Goal: Information Seeking & Learning: Find specific fact

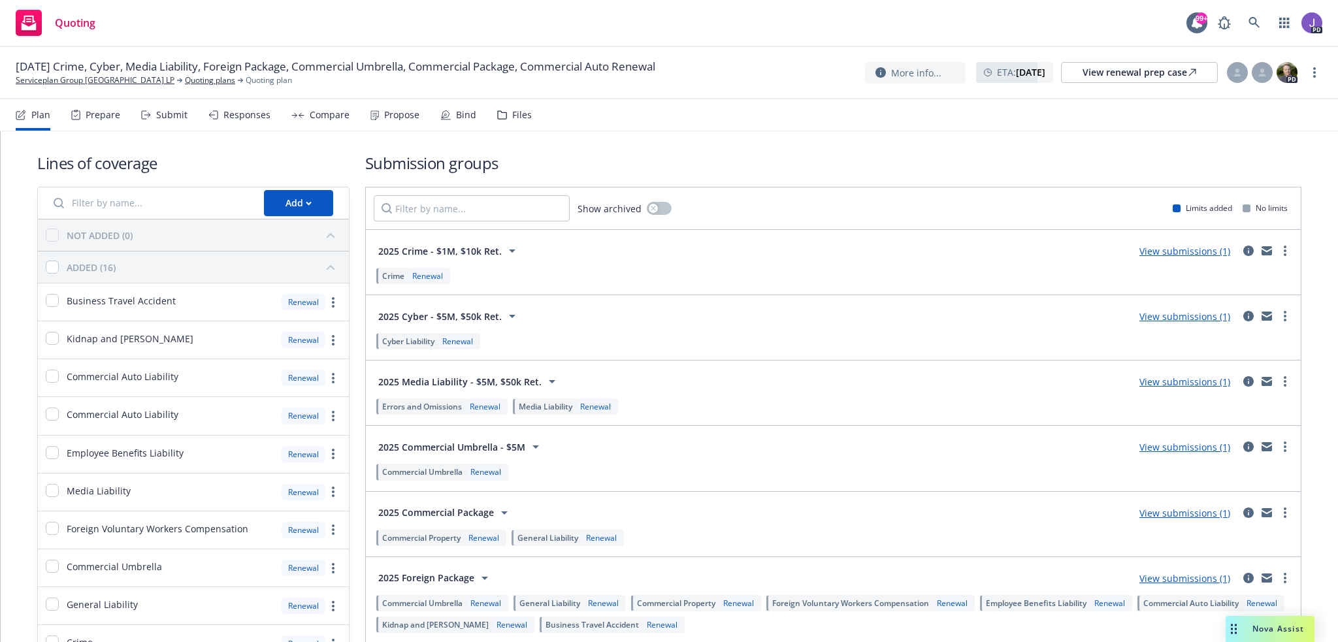
click at [170, 110] on div "Submit" at bounding box center [171, 115] width 31 height 10
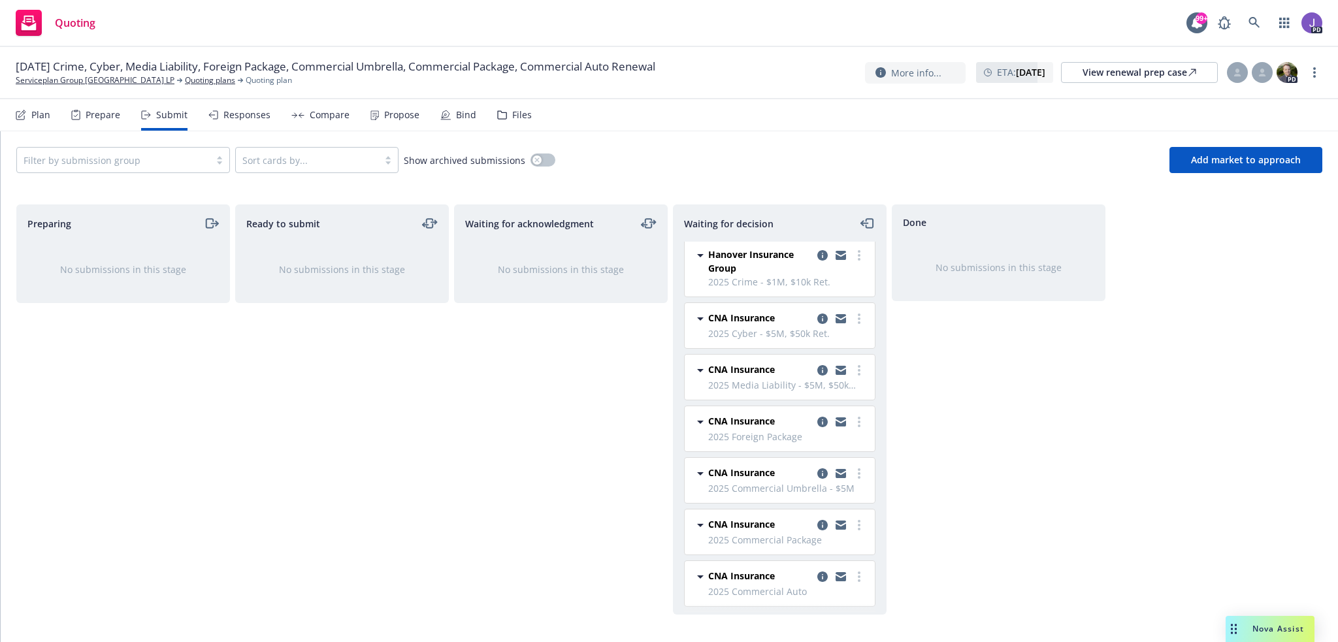
scroll to position [3, 0]
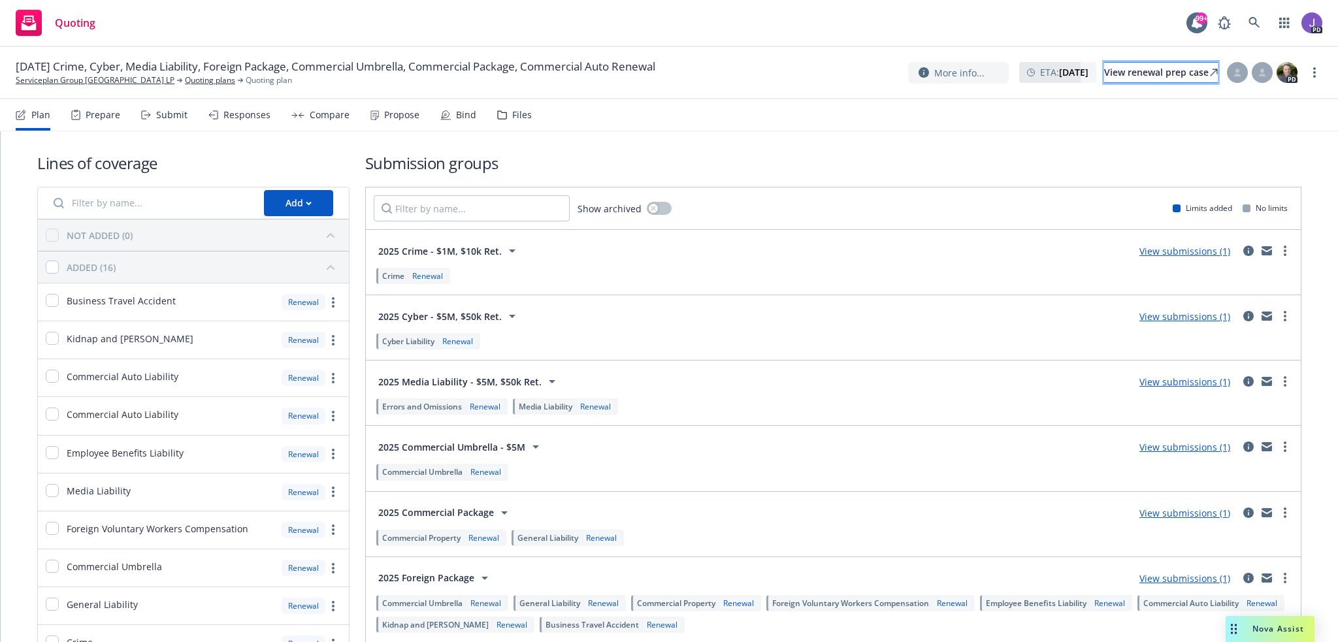
click at [1104, 76] on div "View renewal prep case" at bounding box center [1161, 73] width 114 height 20
click at [118, 82] on link "Serviceplan Group [GEOGRAPHIC_DATA] LP" at bounding box center [95, 81] width 159 height 12
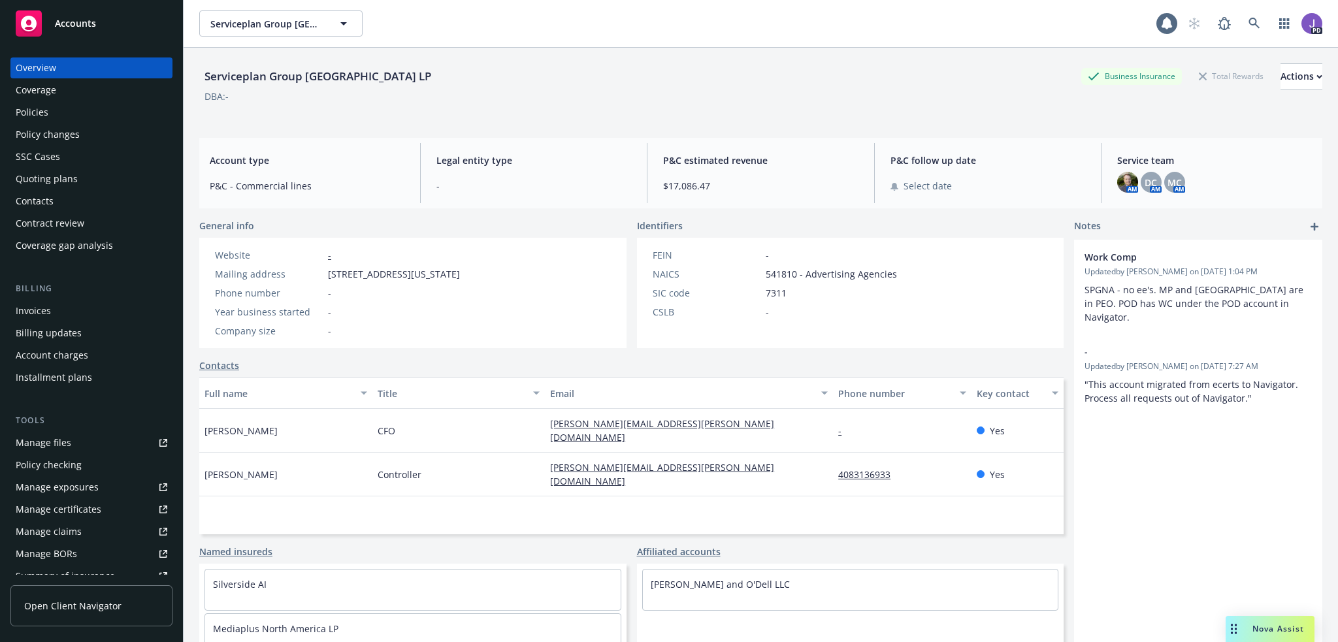
drag, startPoint x: 70, startPoint y: 108, endPoint x: 105, endPoint y: 112, distance: 34.9
click at [70, 107] on div "Policies" at bounding box center [92, 112] width 152 height 21
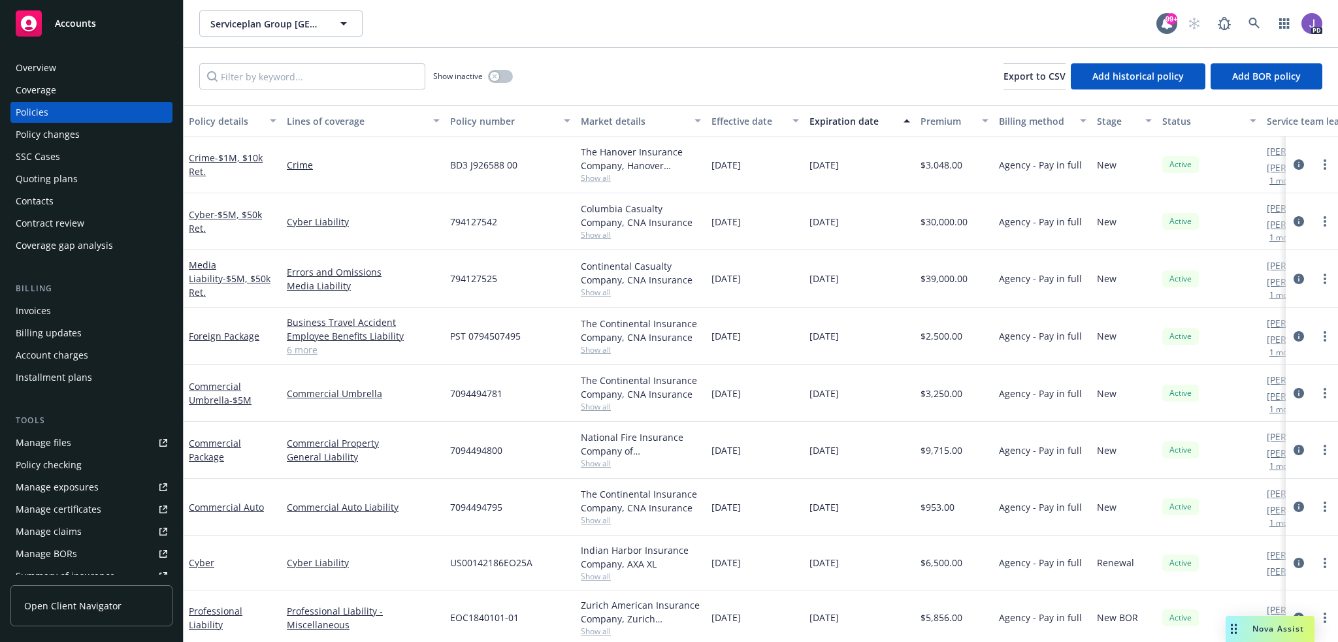
click at [299, 350] on link "6 more" at bounding box center [363, 350] width 153 height 14
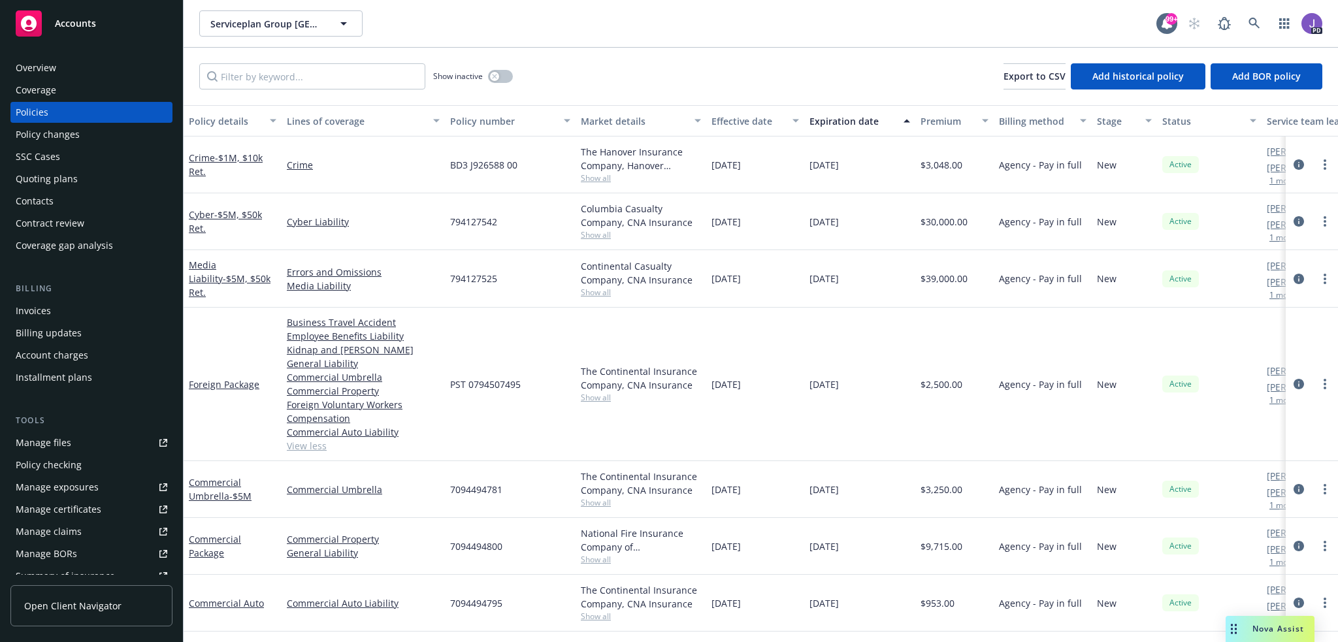
click at [319, 444] on link "View less" at bounding box center [363, 446] width 153 height 14
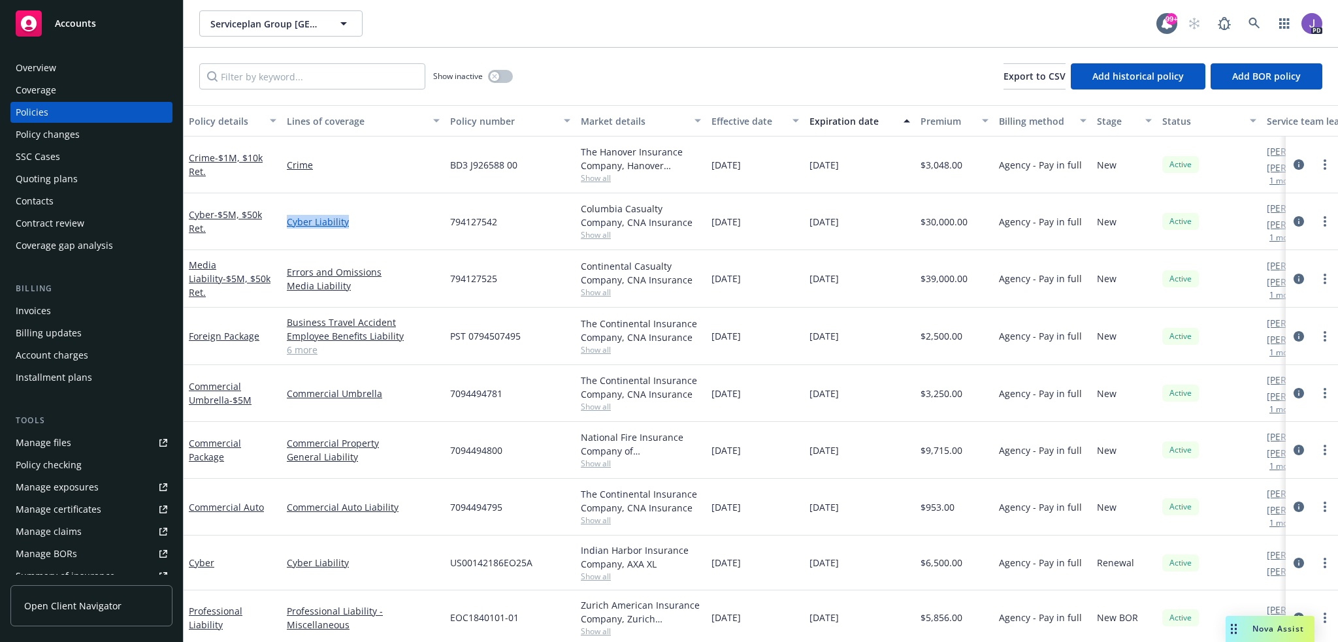
drag, startPoint x: 374, startPoint y: 224, endPoint x: 287, endPoint y: 222, distance: 86.9
click at [287, 222] on link "Cyber Liability" at bounding box center [363, 222] width 153 height 14
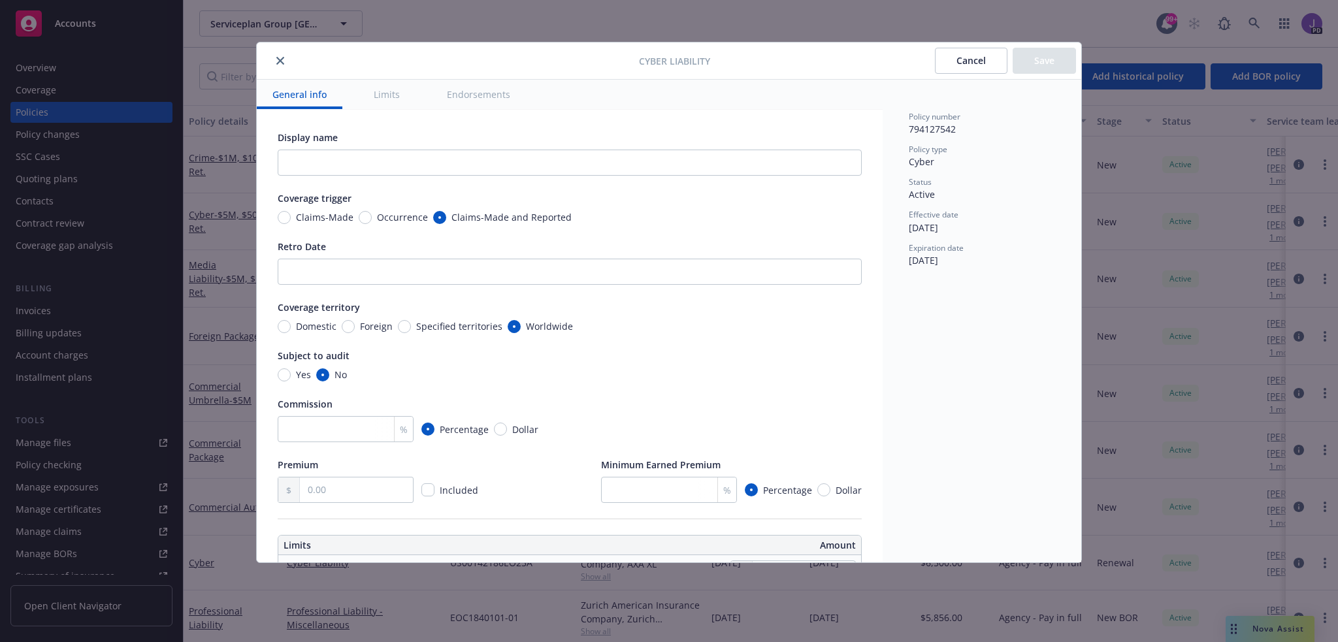
click at [281, 61] on icon "close" at bounding box center [280, 61] width 8 height 8
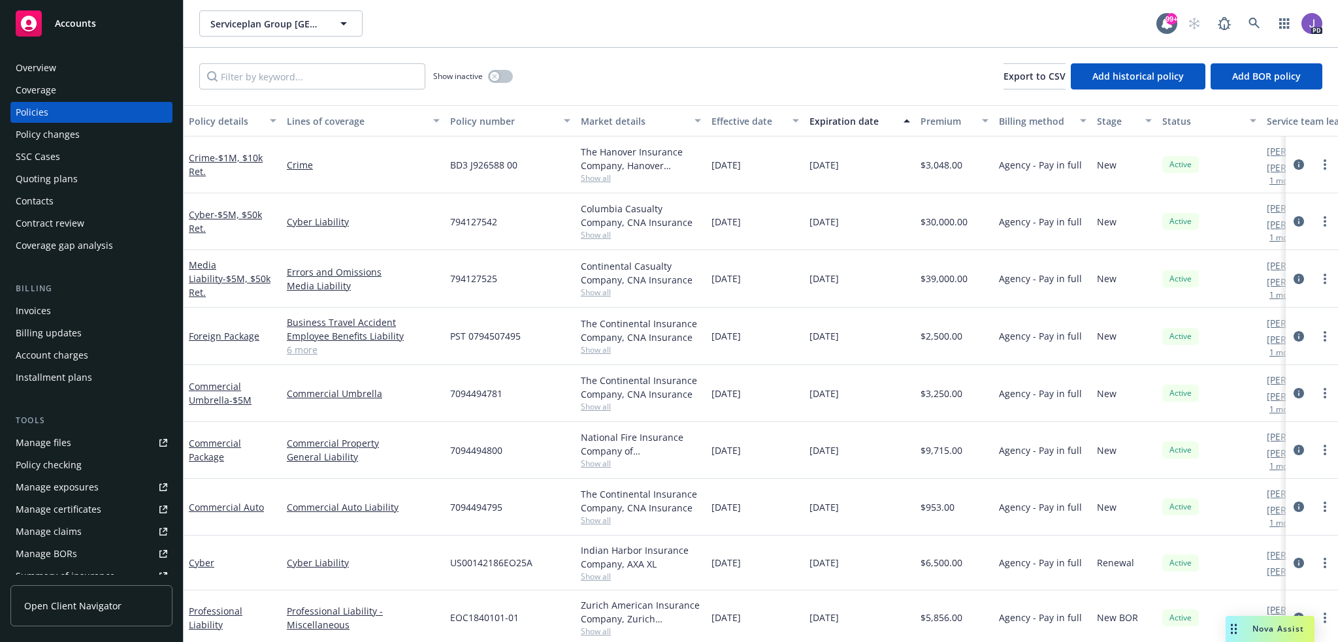
click at [595, 465] on span "Show all" at bounding box center [641, 463] width 120 height 11
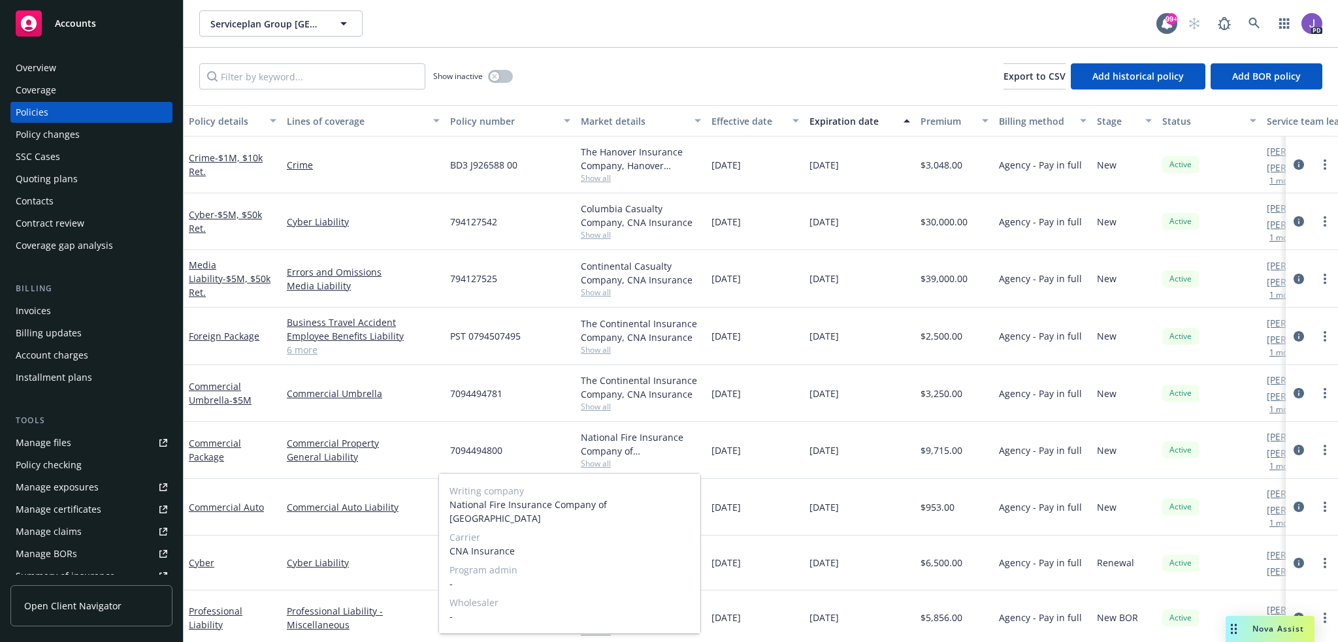
click at [596, 462] on span "Show all" at bounding box center [641, 463] width 120 height 11
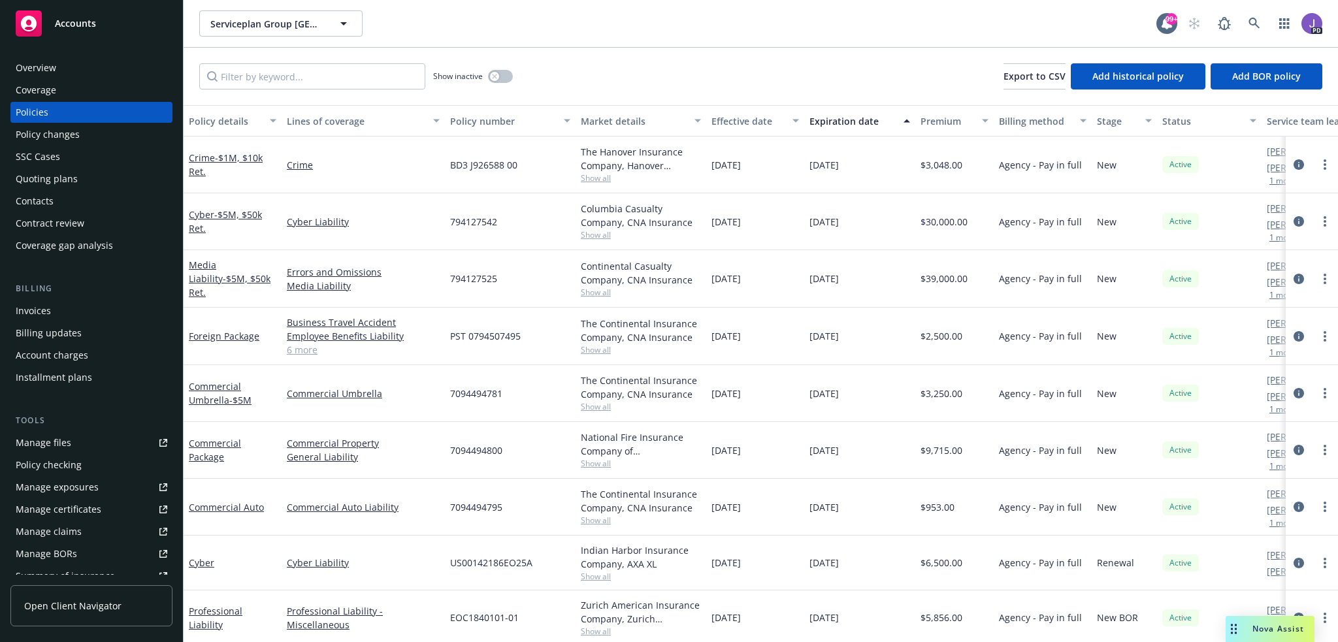
click at [484, 165] on span "BD3 J926588 00" at bounding box center [483, 165] width 67 height 14
copy span "J926588"
click at [595, 238] on span "Show all" at bounding box center [641, 234] width 120 height 11
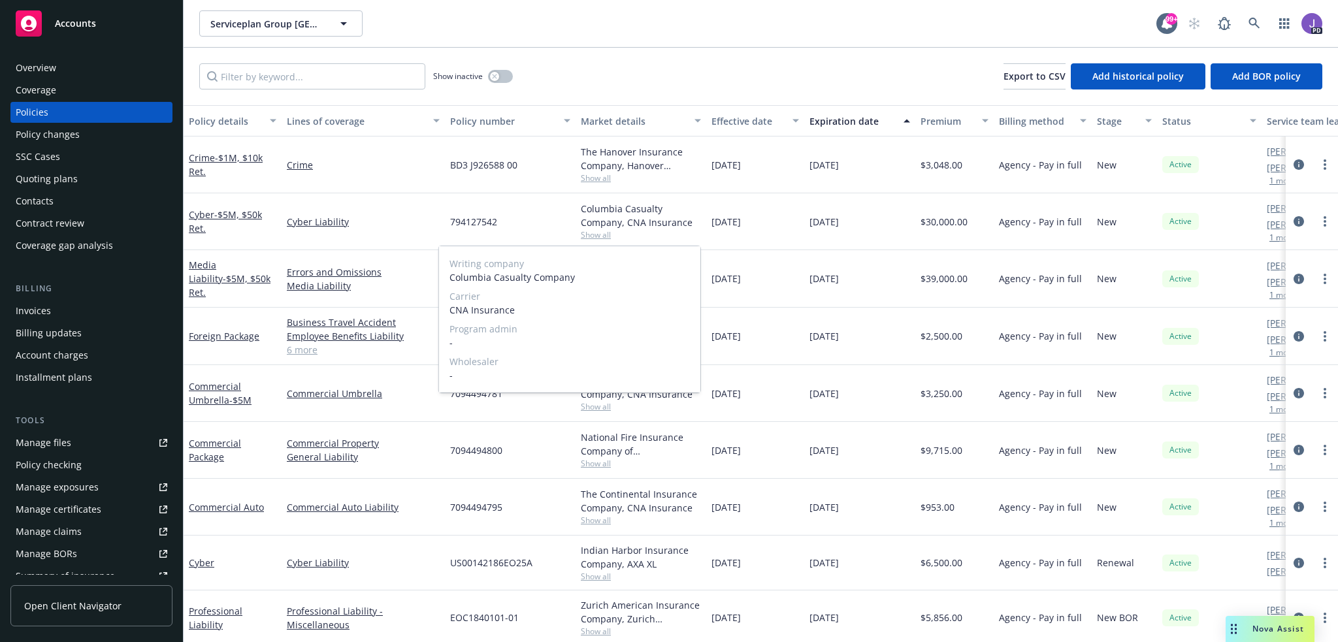
click at [596, 236] on span "Show all" at bounding box center [641, 234] width 120 height 11
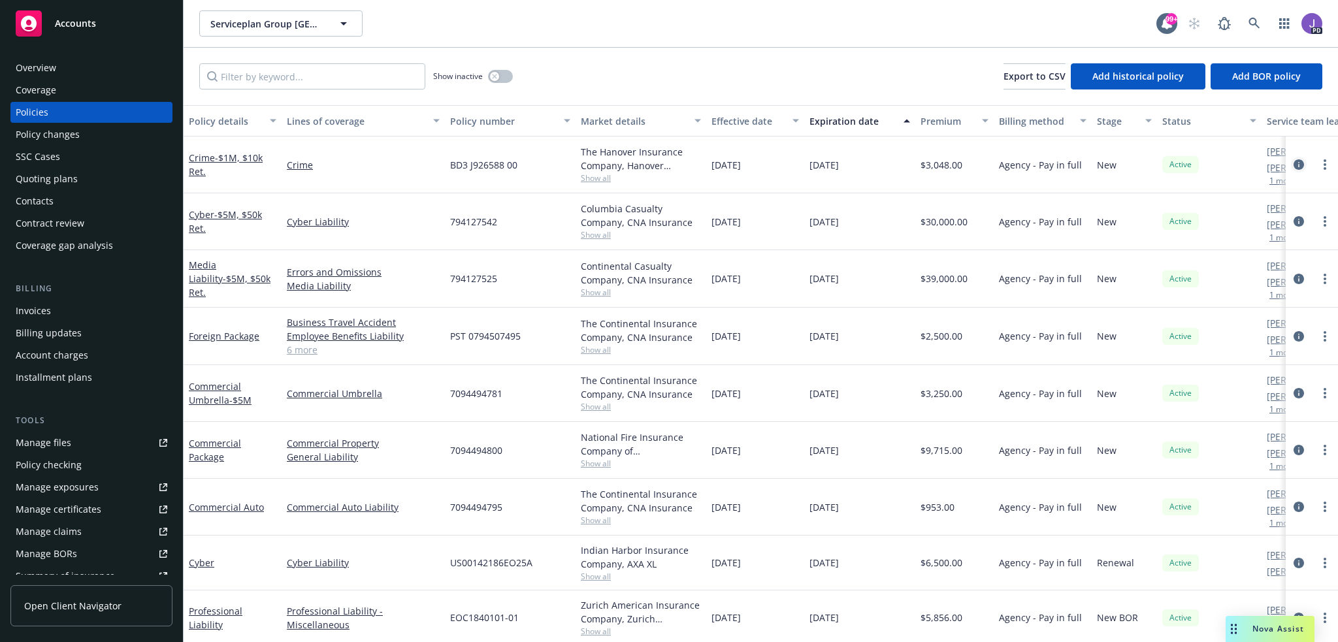
click at [1294, 165] on icon "circleInformation" at bounding box center [1299, 164] width 10 height 10
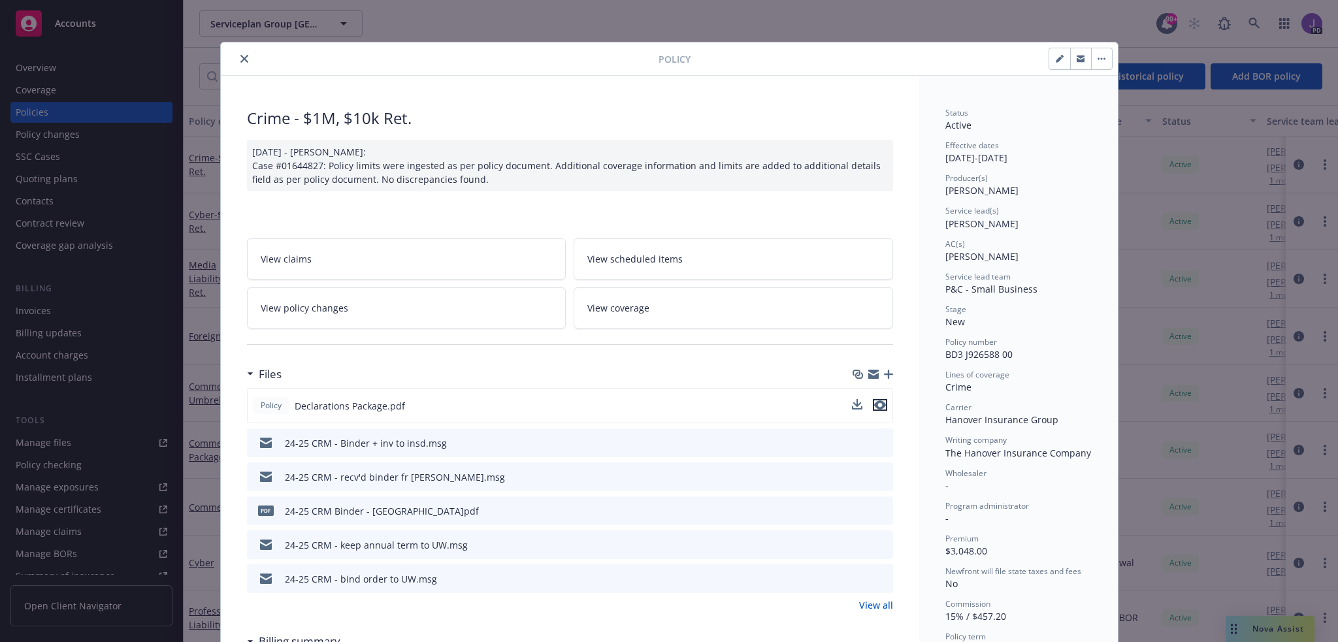
click at [874, 405] on icon "preview file" at bounding box center [880, 405] width 12 height 9
click at [240, 55] on icon "close" at bounding box center [244, 59] width 8 height 8
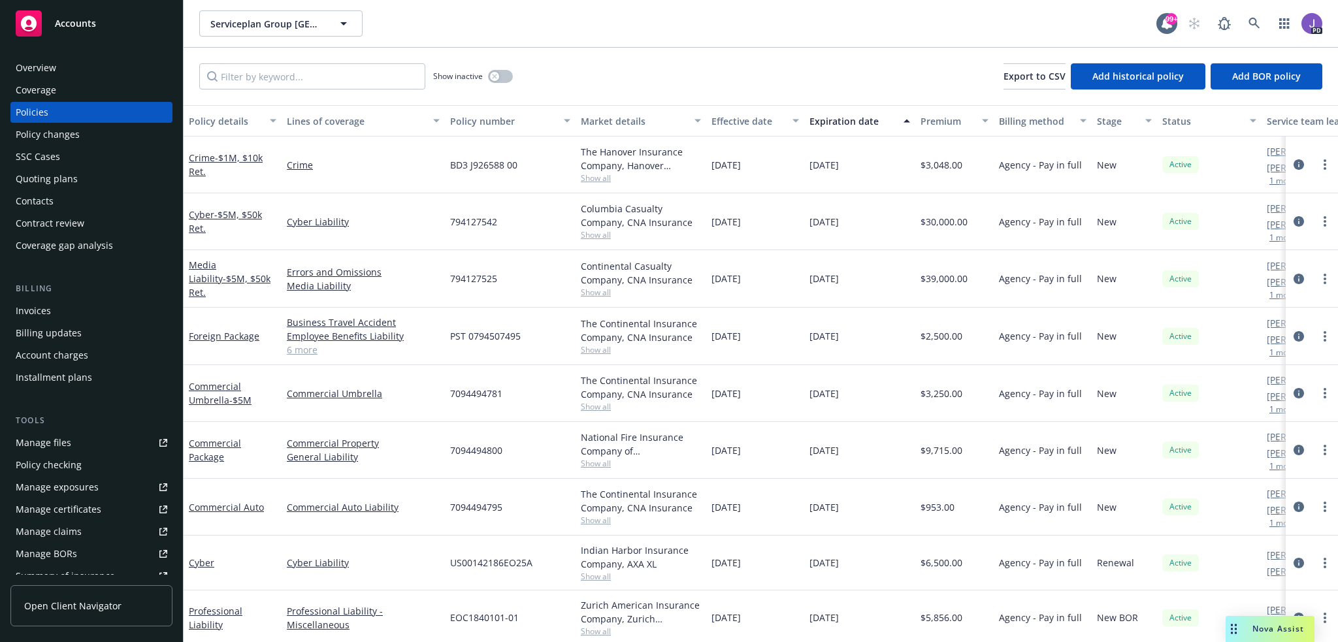
click at [546, 66] on div "Show inactive Export to CSV Add historical policy Add BOR policy" at bounding box center [761, 77] width 1155 height 58
click at [74, 61] on div "Overview" at bounding box center [92, 68] width 152 height 21
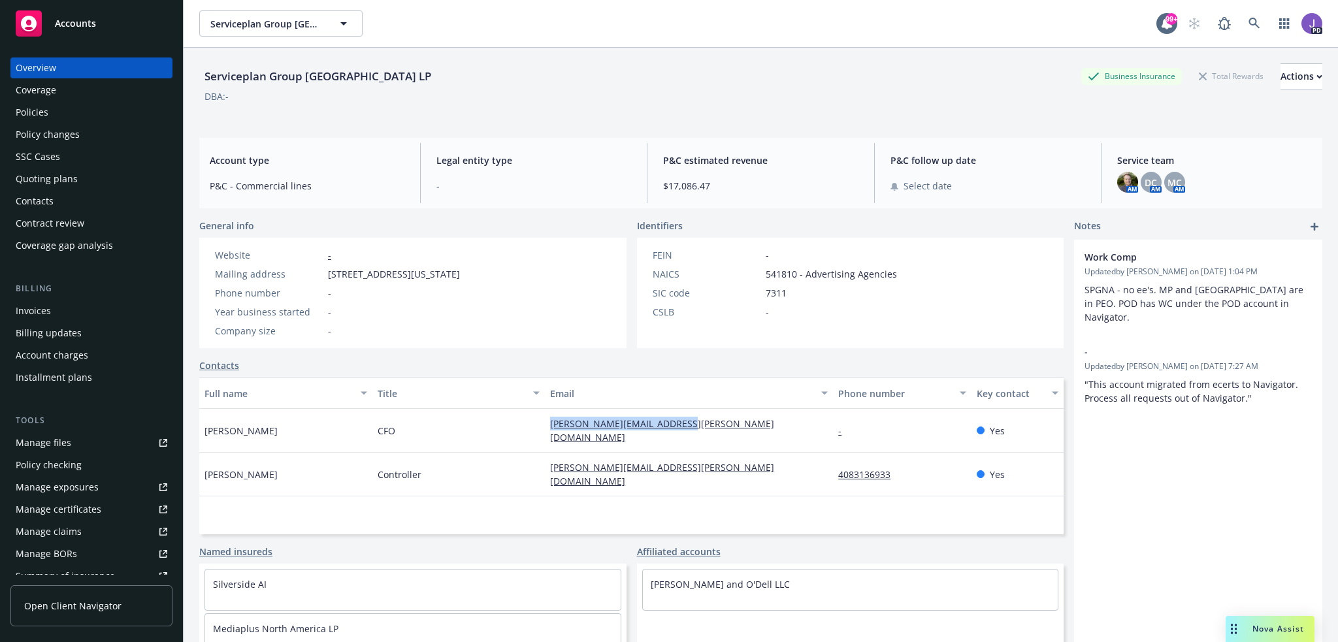
drag, startPoint x: 697, startPoint y: 418, endPoint x: 541, endPoint y: 430, distance: 156.0
click at [545, 430] on div "nancy.daum@pereiraodell.com" at bounding box center [689, 431] width 288 height 44
copy link "nancy.daum@pereiraodell.com"
drag, startPoint x: 714, startPoint y: 459, endPoint x: 531, endPoint y: 456, distance: 183.0
click at [531, 456] on div "Rolando Marquez Controller rolando.marquez@pereiraodell.com 4083136933 Yes" at bounding box center [631, 475] width 865 height 44
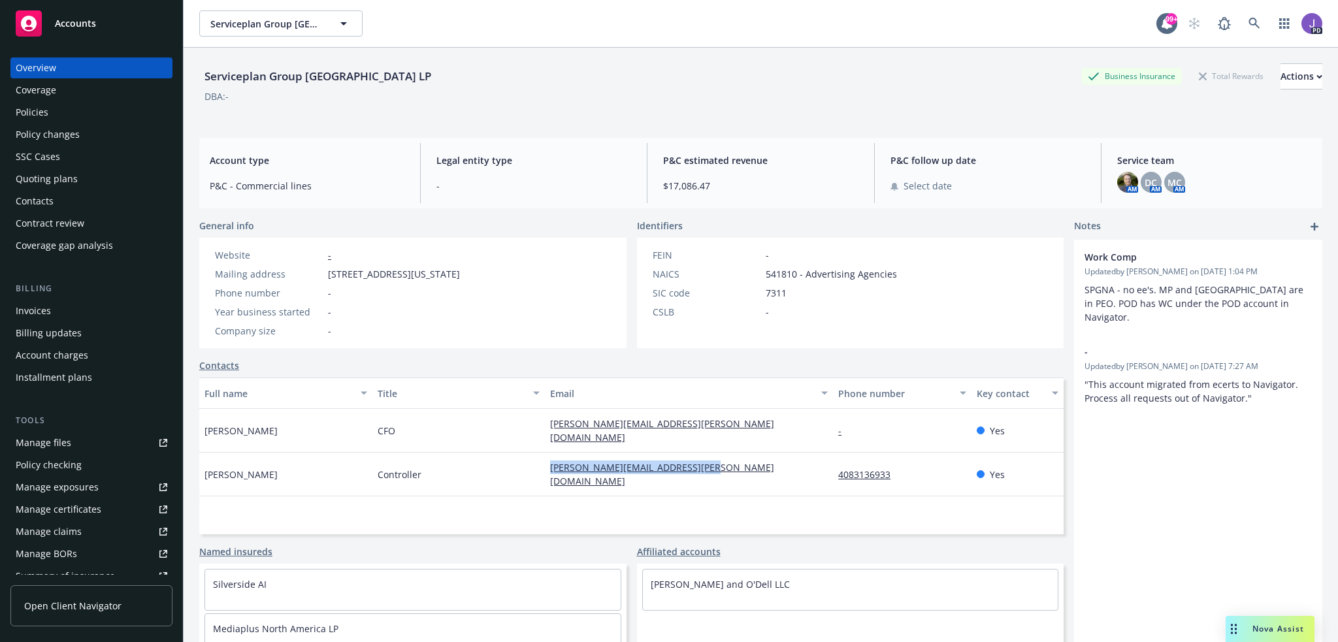
copy div "rolando.marquez@pereiraodell.com"
click at [525, 76] on div "Serviceplan Group North America LP Business Insurance Total Rewards Actions" at bounding box center [760, 76] width 1123 height 26
click at [34, 120] on div "Policies" at bounding box center [32, 112] width 33 height 21
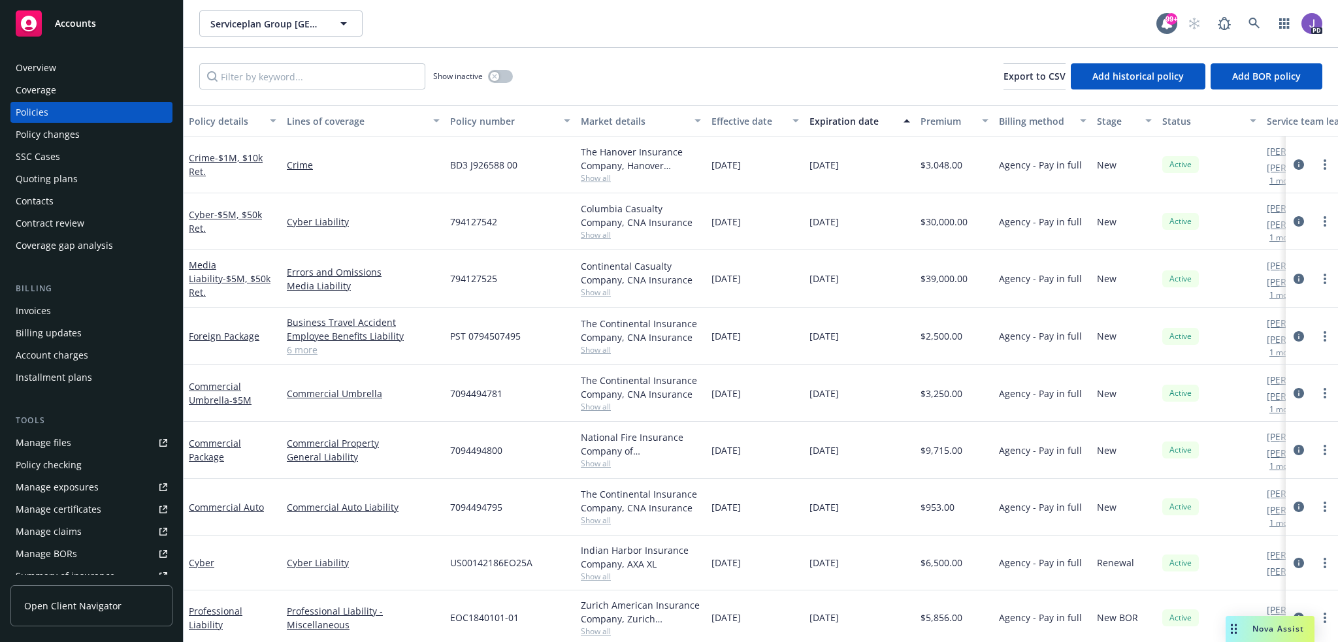
click at [562, 83] on div "Show inactive Export to CSV Add historical policy Add BOR policy" at bounding box center [761, 77] width 1155 height 58
click at [581, 82] on div "Show inactive Export to CSV Add historical policy Add BOR policy" at bounding box center [761, 77] width 1155 height 58
drag, startPoint x: 860, startPoint y: 169, endPoint x: 810, endPoint y: 172, distance: 49.7
click at [810, 172] on div "09/24/2025" at bounding box center [859, 165] width 111 height 57
drag, startPoint x: 859, startPoint y: 219, endPoint x: 808, endPoint y: 224, distance: 51.2
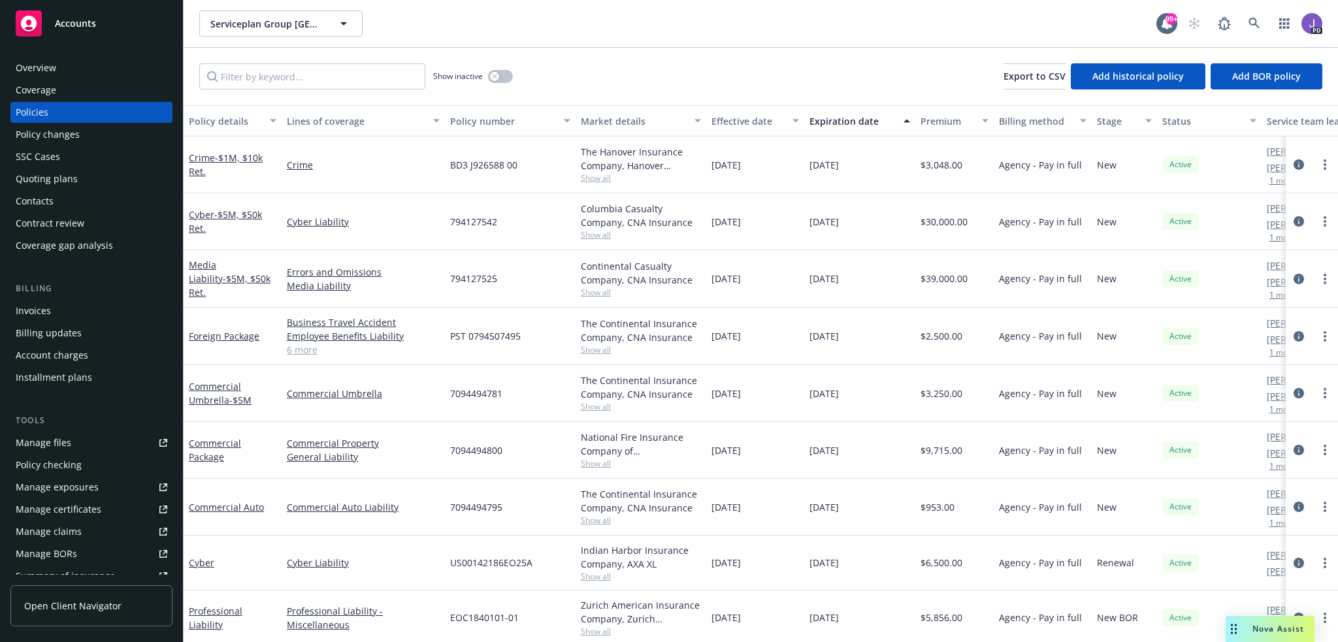
click at [808, 224] on div "09/24/2025" at bounding box center [859, 221] width 111 height 57
click at [870, 175] on div "09/24/2025" at bounding box center [859, 165] width 111 height 57
drag, startPoint x: 869, startPoint y: 165, endPoint x: 803, endPoint y: 160, distance: 66.2
click at [803, 160] on div "Crime - $1M, $10k Ret. Crime BD3 J926588 00 The Hanover Insurance Company, Hano…" at bounding box center [814, 165] width 1261 height 57
click at [855, 191] on div "09/24/2025" at bounding box center [859, 165] width 111 height 57
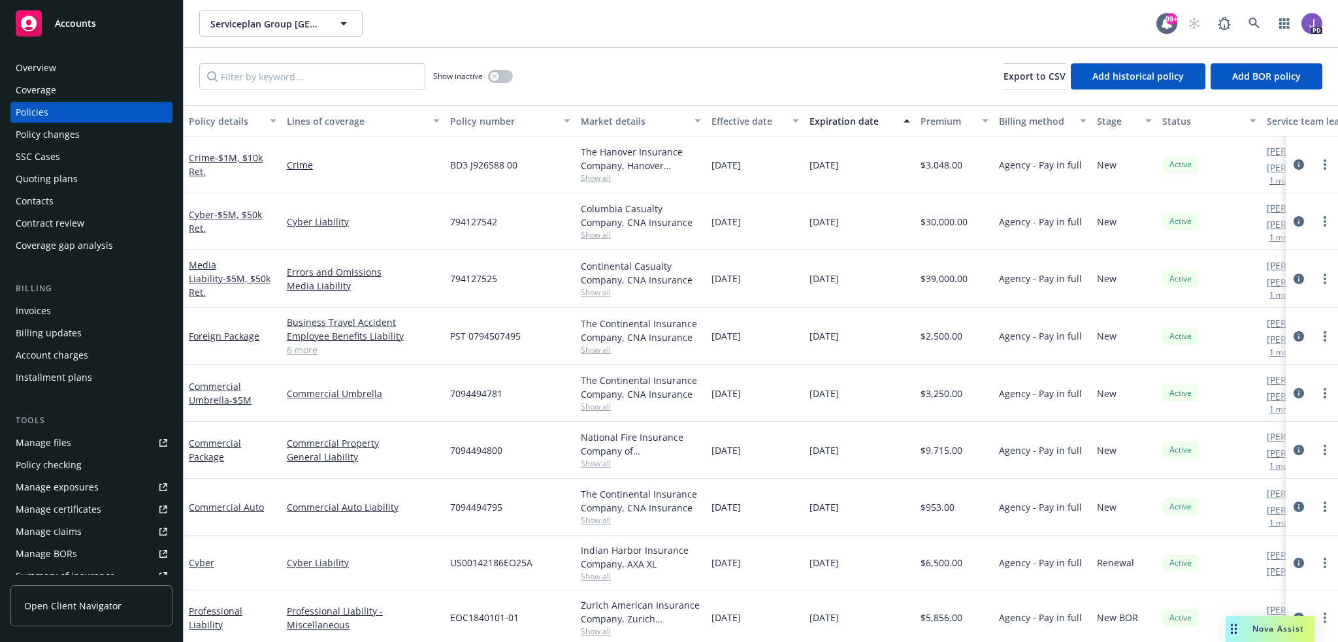
drag, startPoint x: 864, startPoint y: 222, endPoint x: 806, endPoint y: 223, distance: 57.5
click at [806, 223] on div "09/24/2025" at bounding box center [859, 221] width 111 height 57
click at [867, 168] on div "09/24/2025" at bounding box center [859, 165] width 111 height 57
drag, startPoint x: 870, startPoint y: 216, endPoint x: 808, endPoint y: 220, distance: 62.2
click at [808, 220] on div "09/24/2025" at bounding box center [859, 221] width 111 height 57
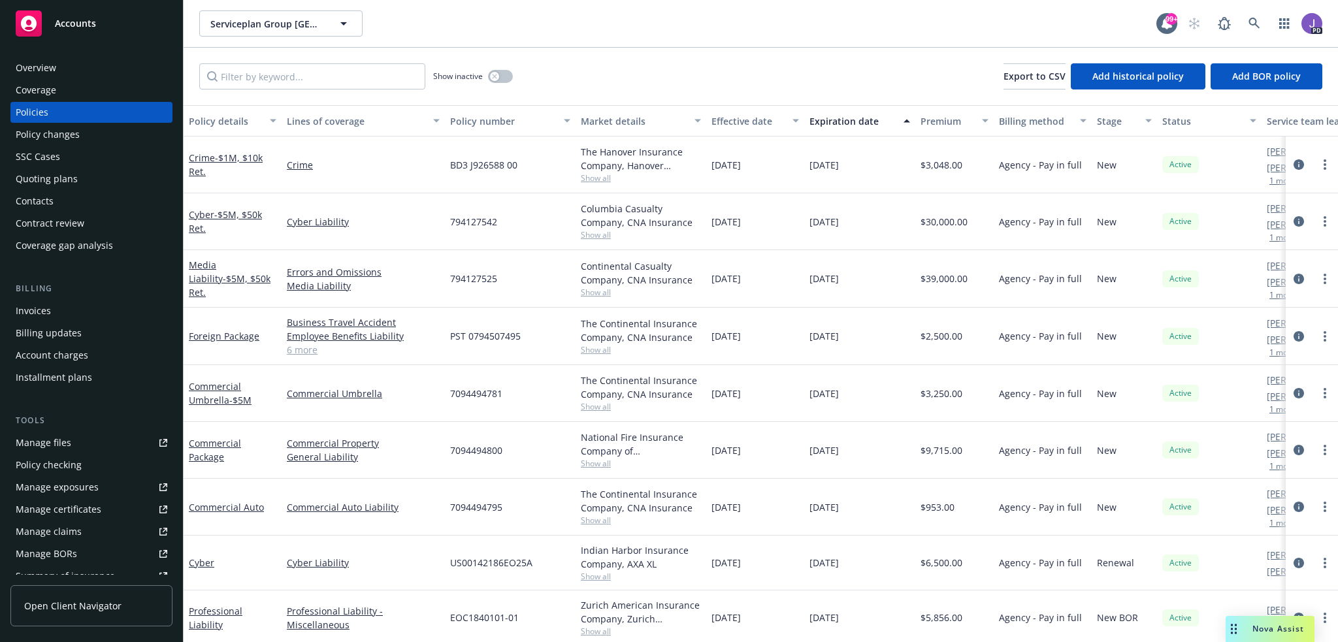
click at [828, 245] on div "09/24/2025" at bounding box center [859, 221] width 111 height 57
click at [645, 76] on div "Show inactive Export to CSV Add historical policy Add BOR policy" at bounding box center [761, 77] width 1155 height 58
click at [1258, 25] on icon at bounding box center [1255, 24] width 12 height 12
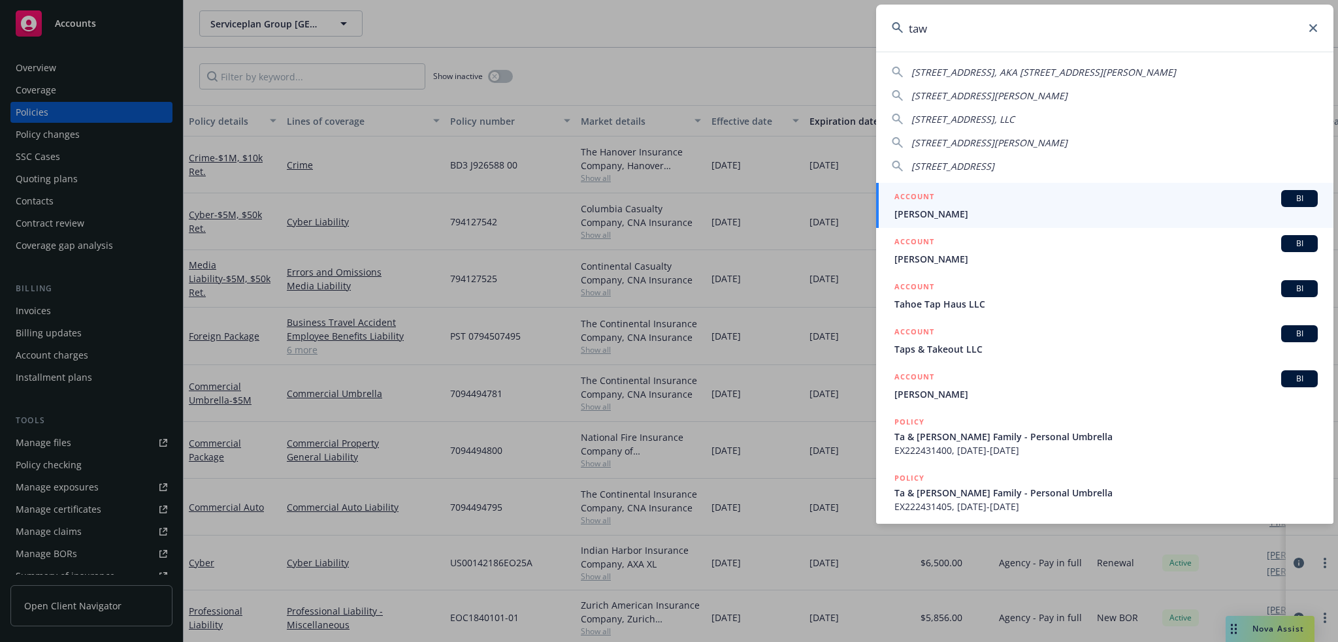
type input "tawk"
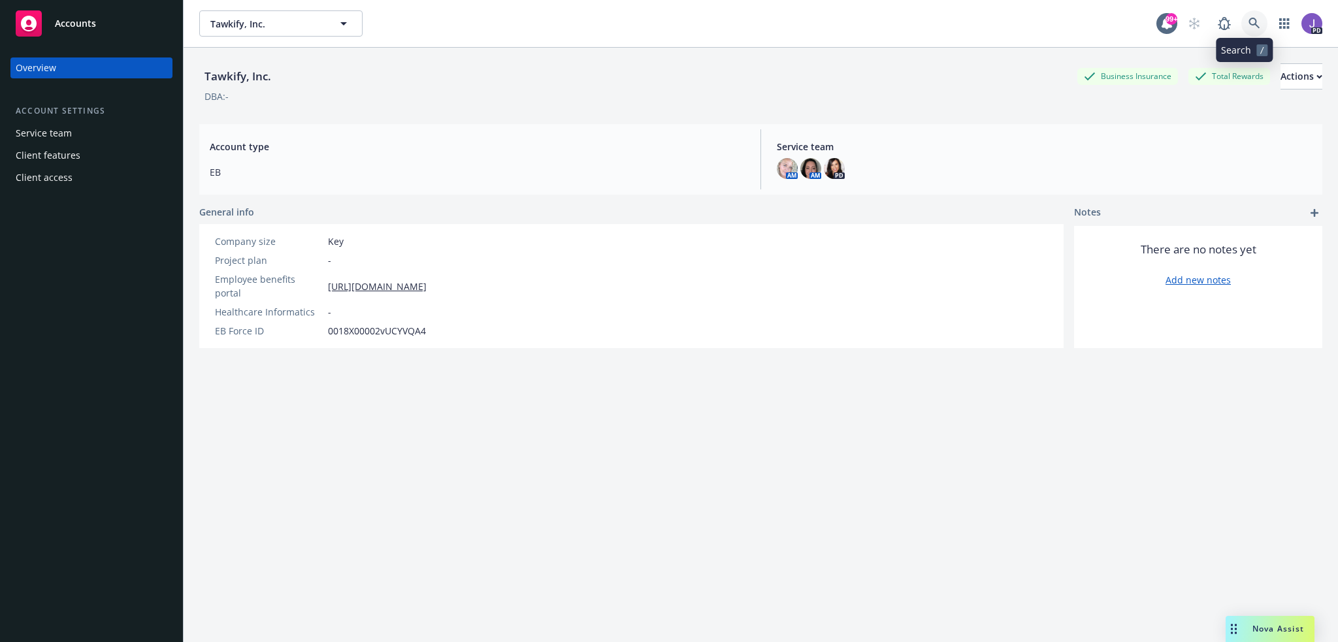
click at [1252, 15] on link at bounding box center [1255, 23] width 26 height 26
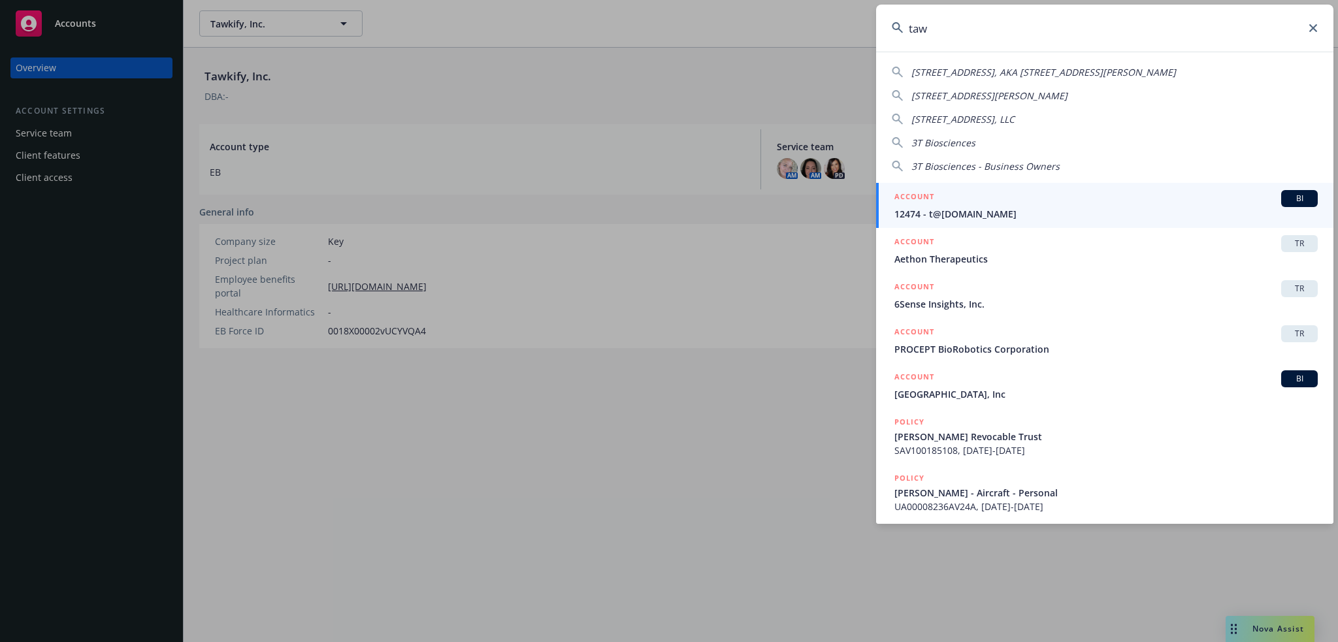
type input "tawk"
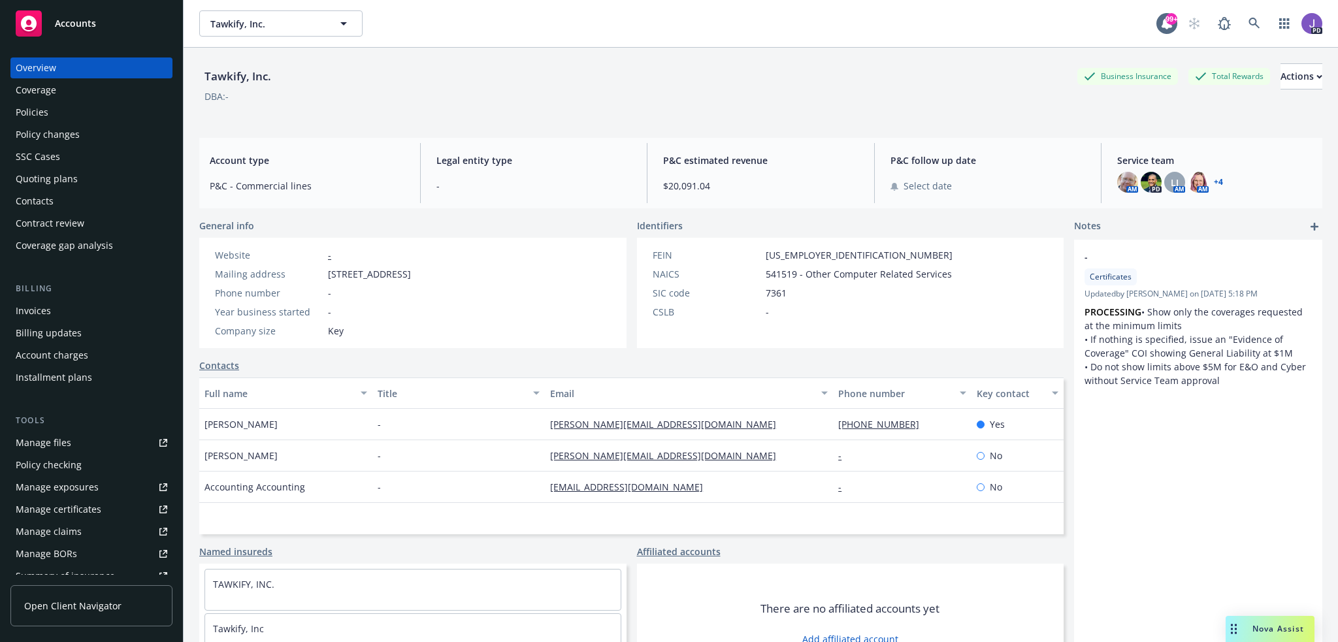
drag, startPoint x: 46, startPoint y: 108, endPoint x: 56, endPoint y: 114, distance: 12.3
click at [46, 108] on div "Policies" at bounding box center [32, 112] width 33 height 21
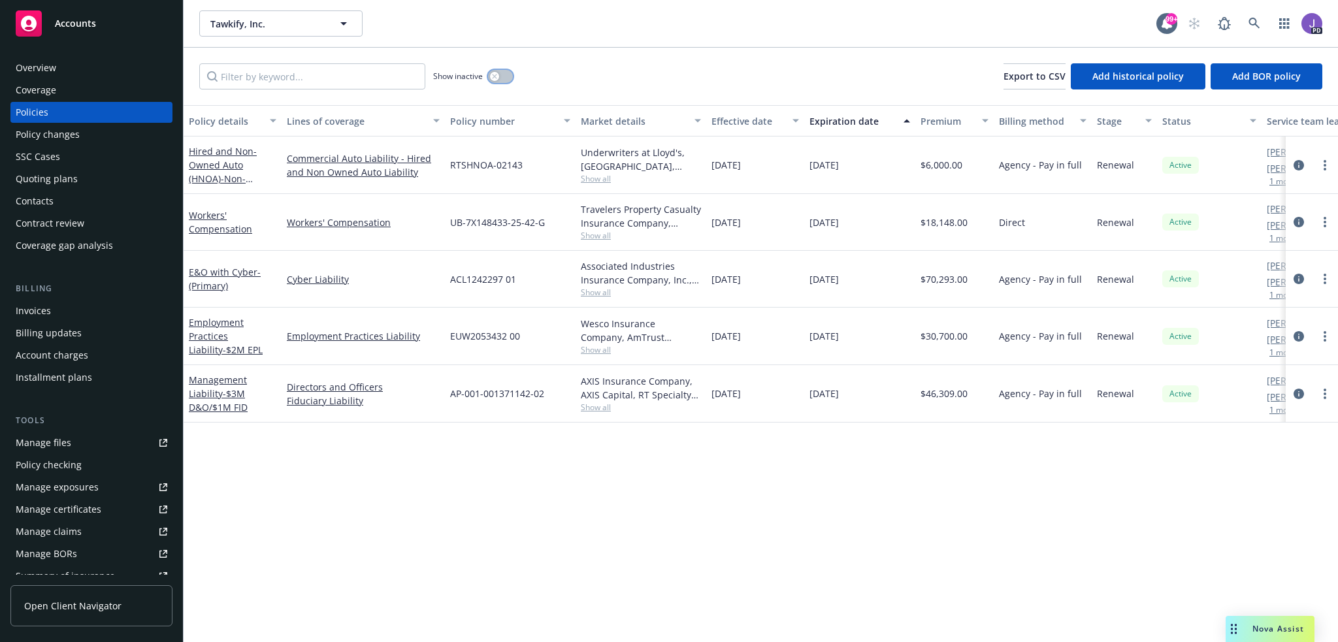
click at [499, 71] on button "button" at bounding box center [500, 76] width 25 height 13
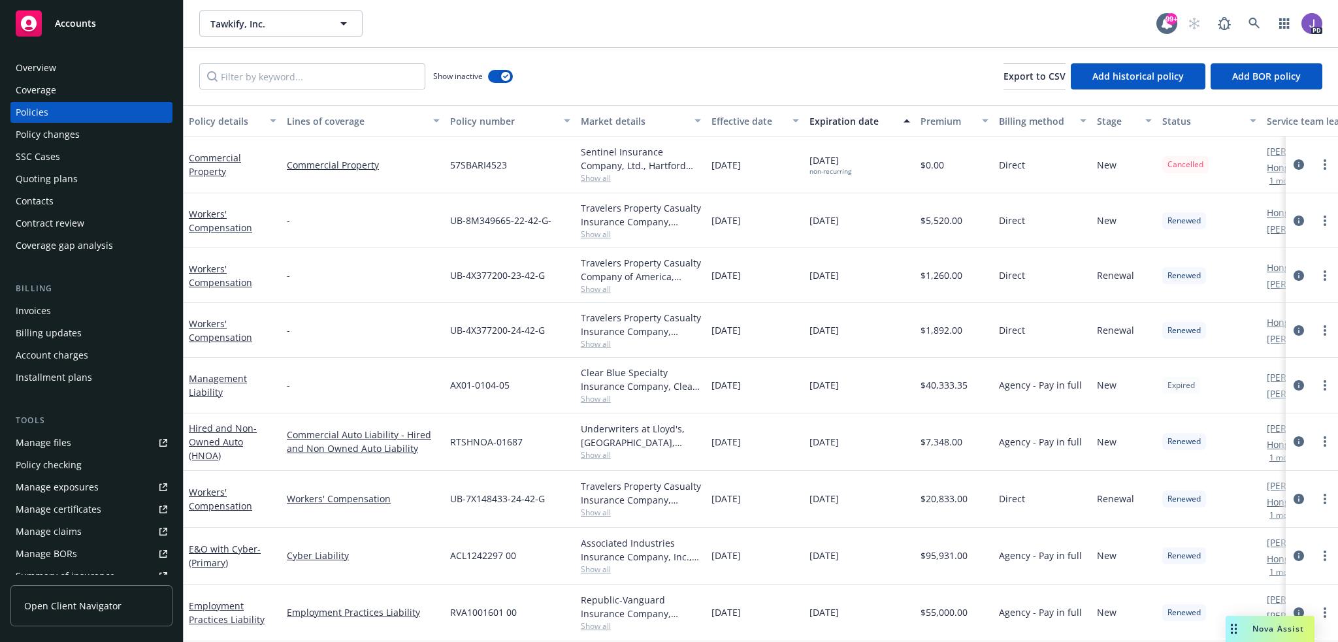
click at [486, 122] on div "Policy number" at bounding box center [503, 121] width 106 height 14
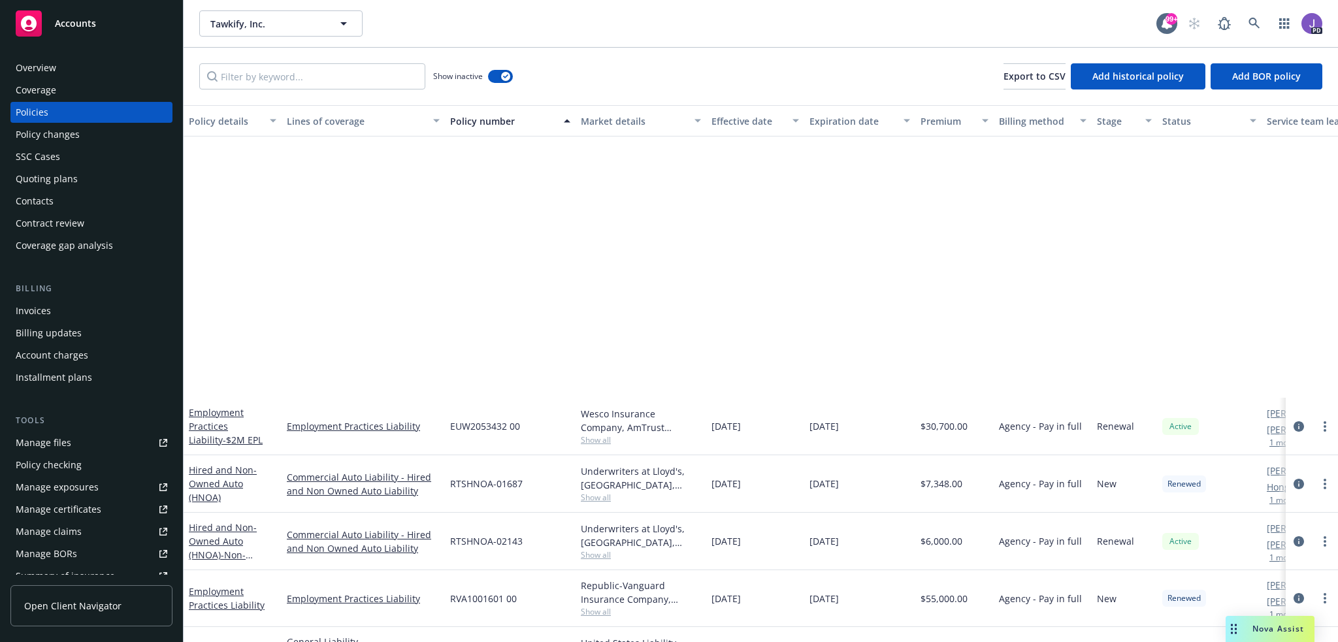
scroll to position [340, 0]
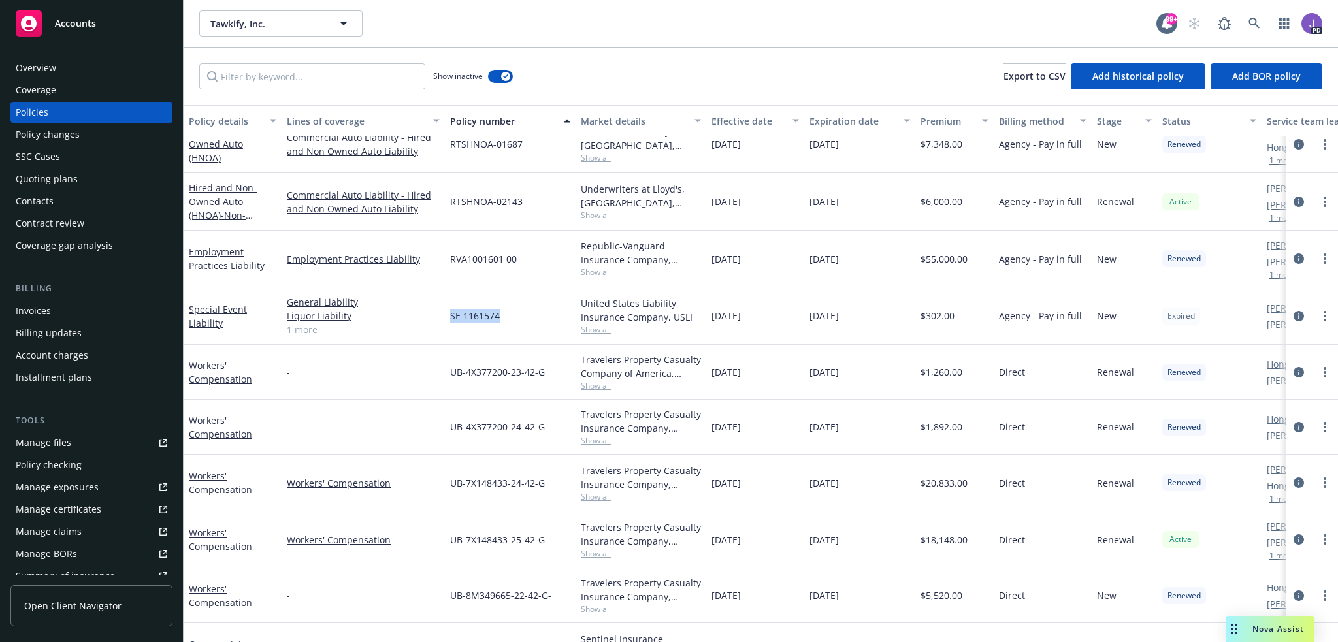
drag, startPoint x: 504, startPoint y: 317, endPoint x: 451, endPoint y: 318, distance: 52.9
click at [451, 318] on div "SE 1161574" at bounding box center [510, 317] width 131 height 58
drag, startPoint x: 965, startPoint y: 314, endPoint x: 463, endPoint y: 350, distance: 503.2
click at [442, 313] on div "Special Event Liability General Liability Liquor Liability Event / Special Even…" at bounding box center [814, 317] width 1261 height 58
click at [460, 327] on div "SE 1161574" at bounding box center [510, 317] width 131 height 58
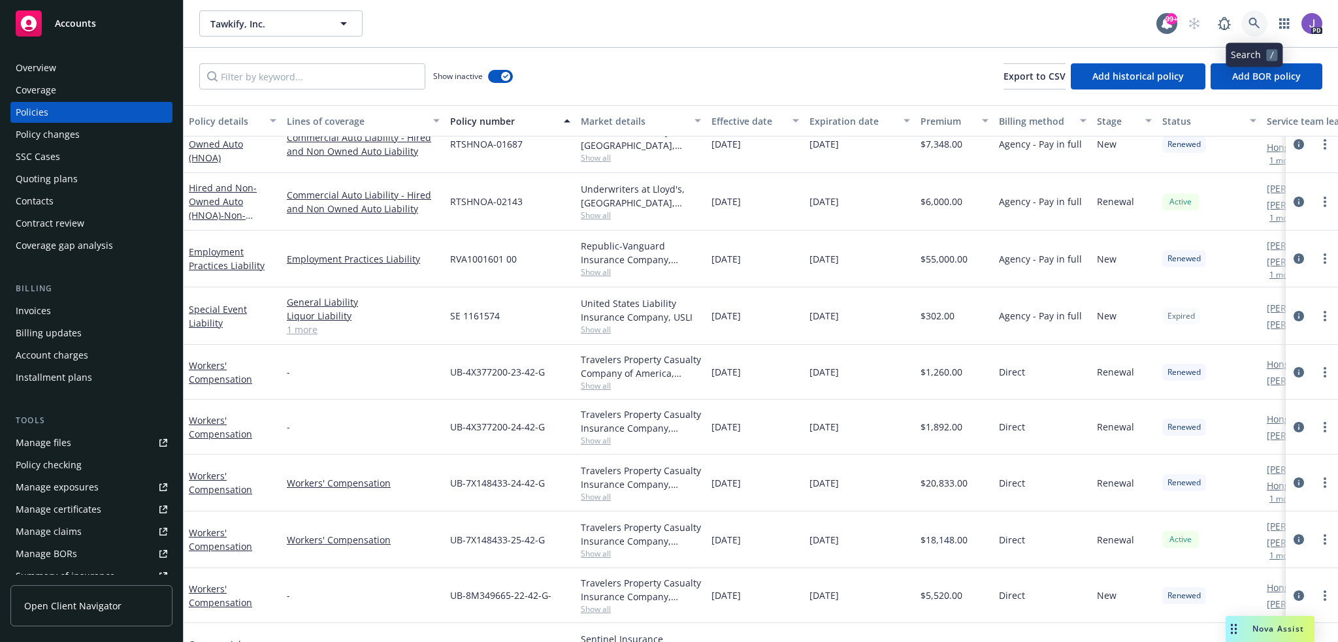
click at [1264, 24] on link at bounding box center [1255, 23] width 26 height 26
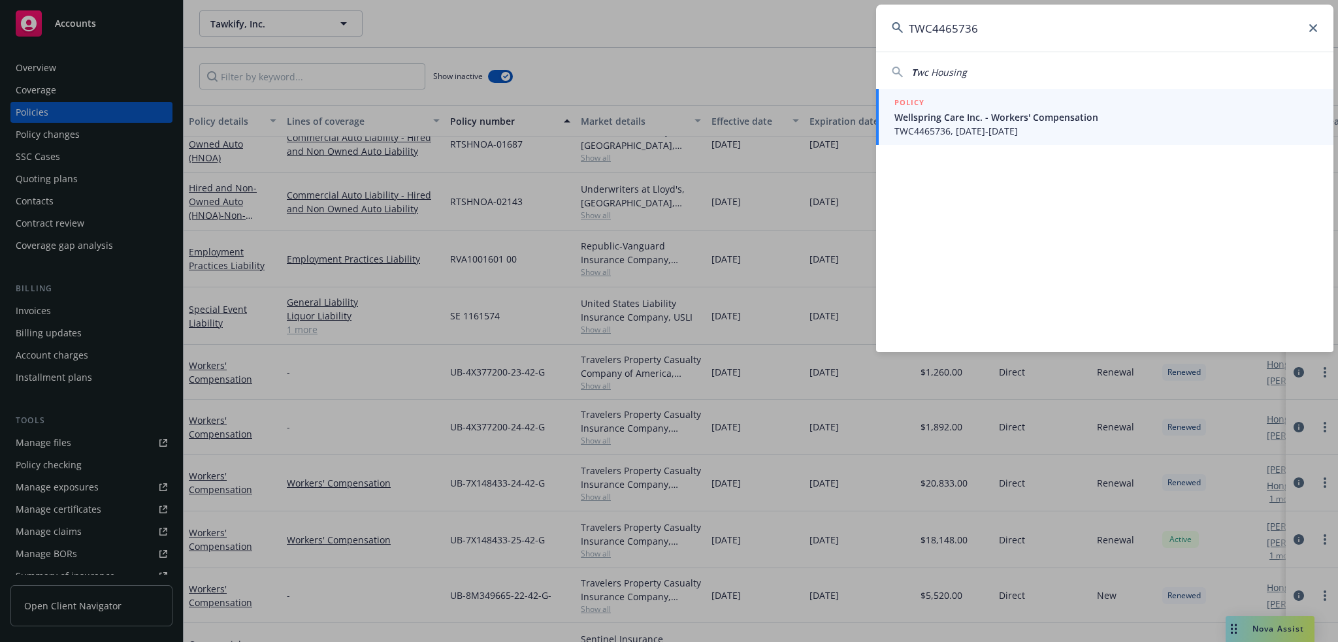
type input "TWC4465736"
click at [978, 100] on div "POLICY" at bounding box center [1106, 103] width 423 height 14
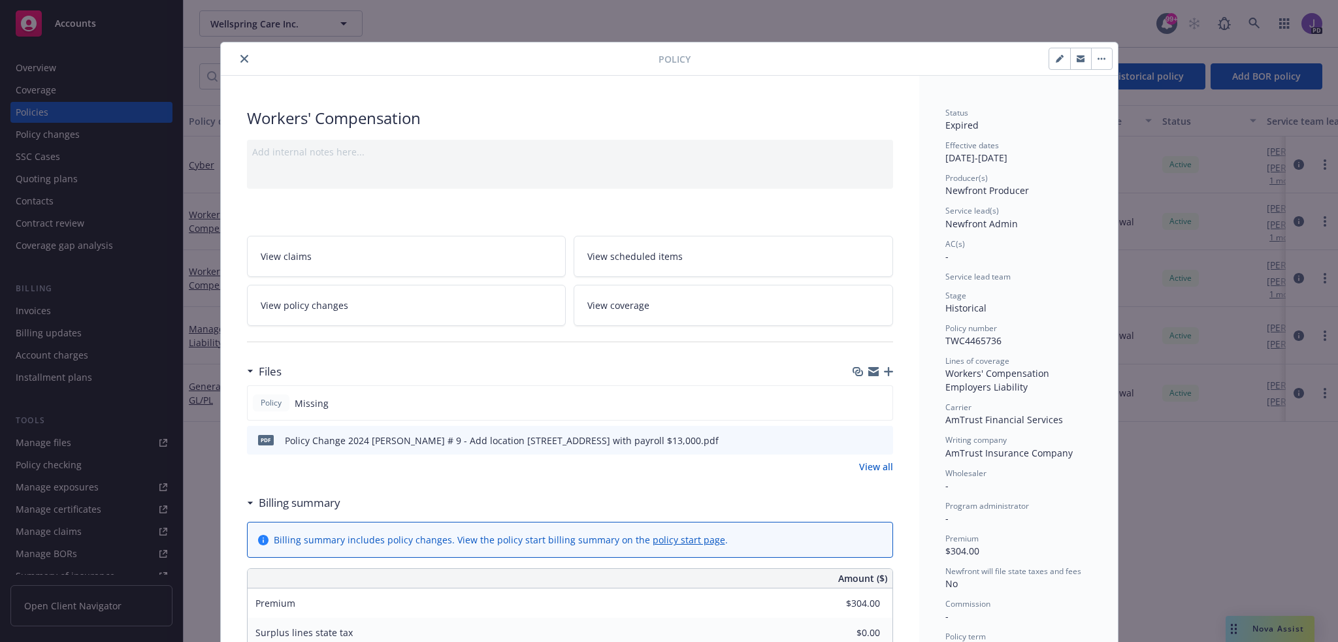
click at [240, 57] on icon "close" at bounding box center [244, 59] width 8 height 8
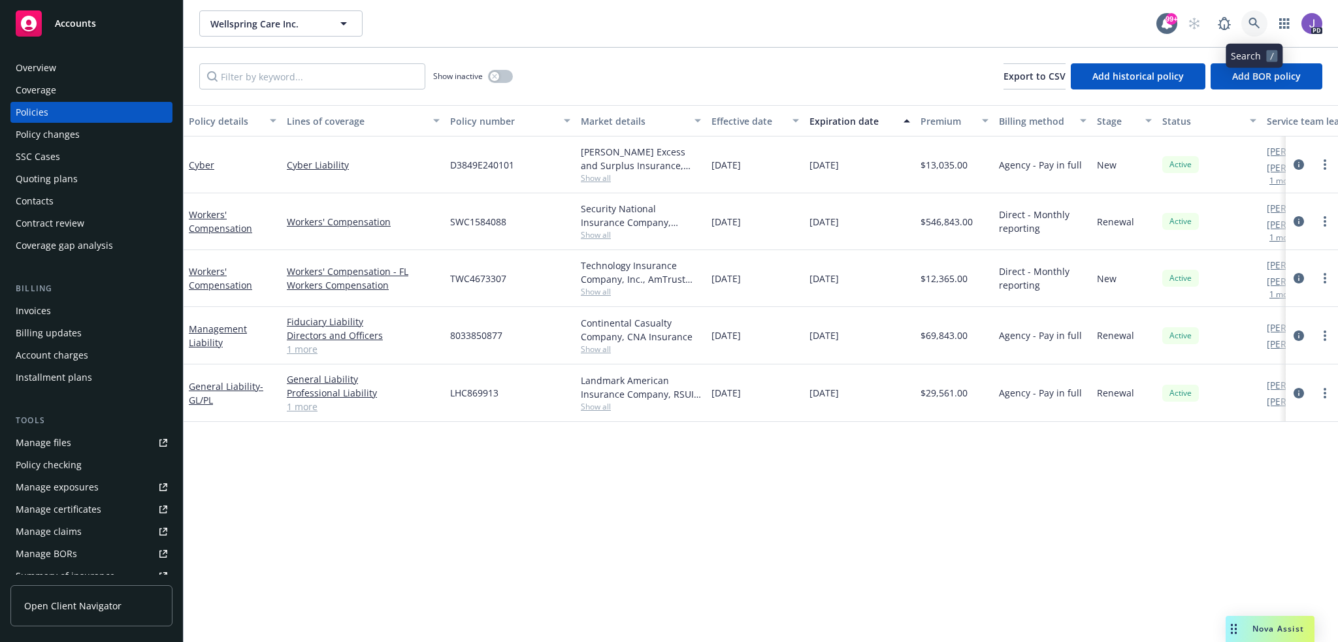
click at [1260, 24] on icon at bounding box center [1255, 24] width 12 height 12
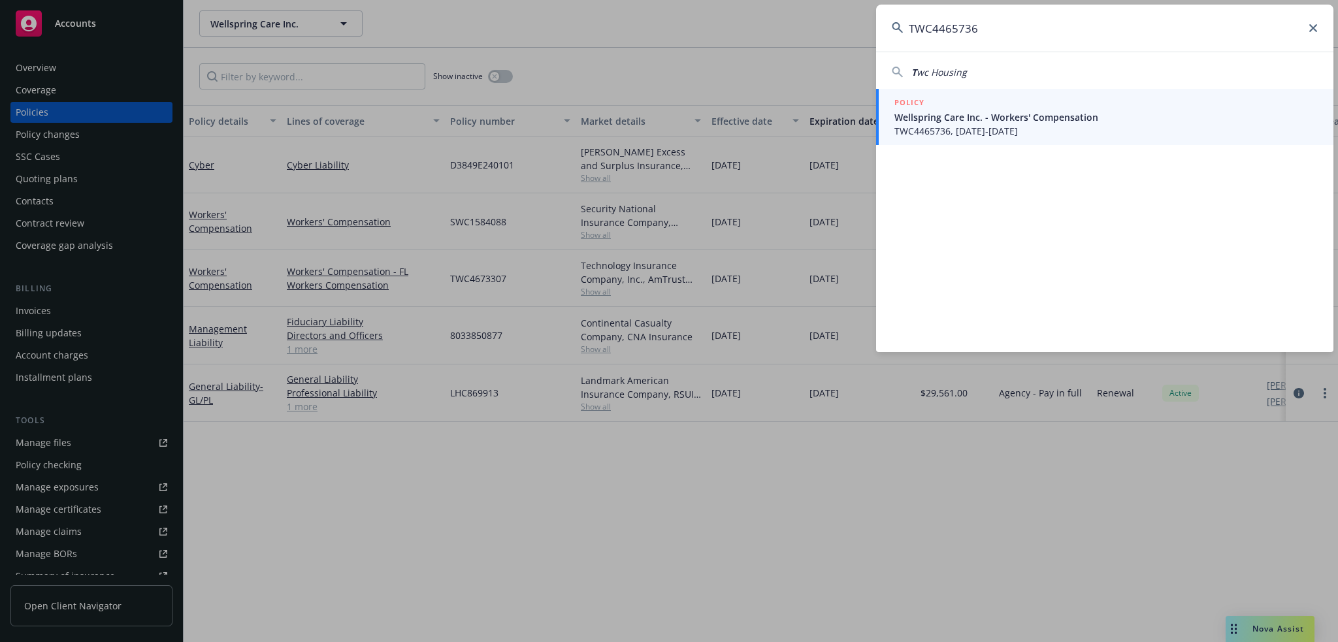
type input "TWC4465736"
drag, startPoint x: 649, startPoint y: 533, endPoint x: 795, endPoint y: 242, distance: 325.0
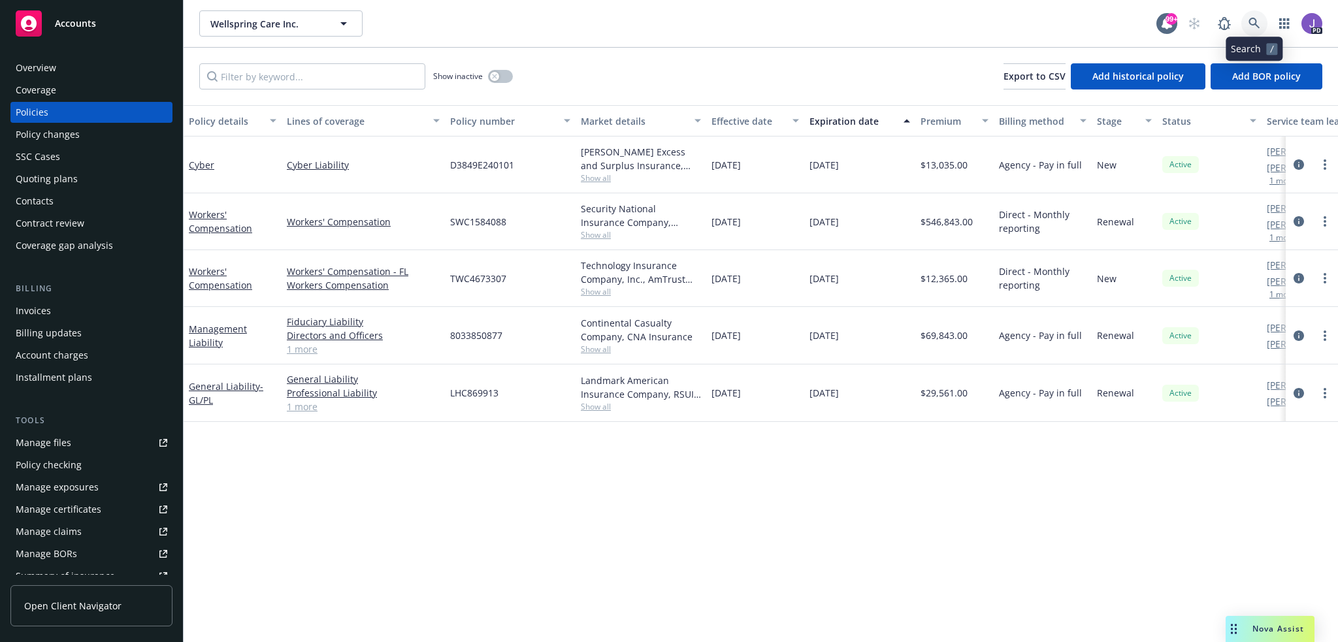
click at [1256, 24] on icon at bounding box center [1254, 23] width 11 height 11
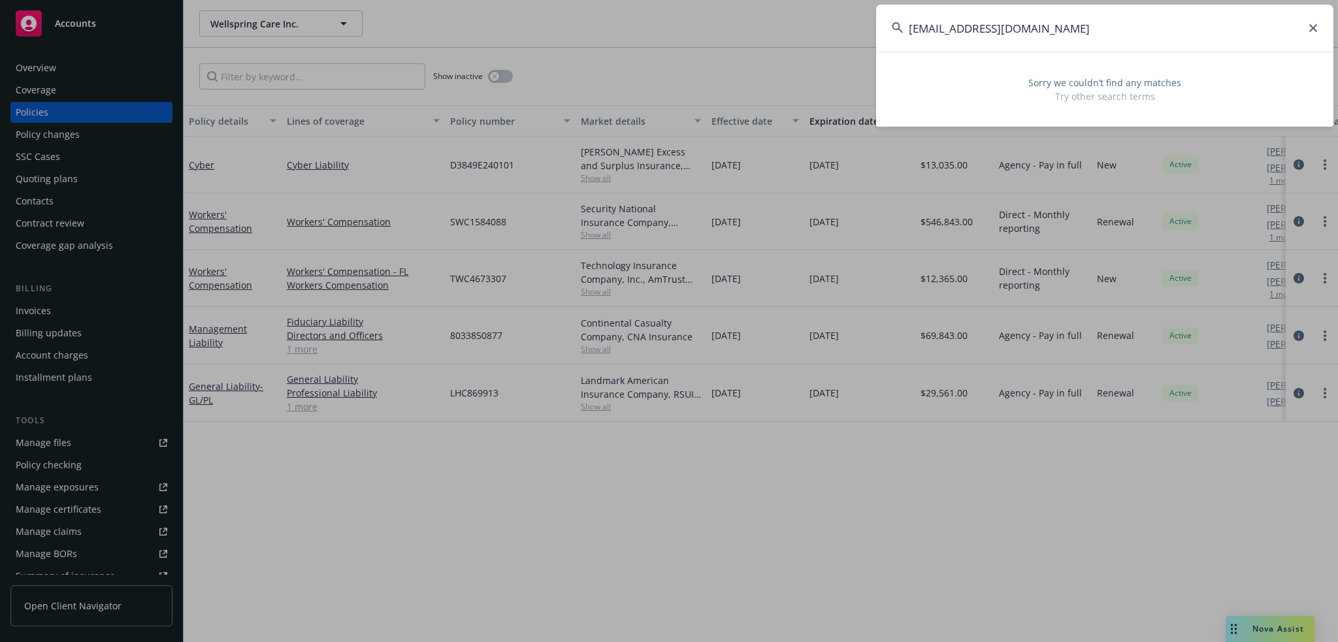
drag, startPoint x: 946, startPoint y: 30, endPoint x: 576, endPoint y: 73, distance: 371.7
click at [576, 73] on div "chanelle@amrci.com Sorry we couldn’t find any matches Try other search terms" at bounding box center [669, 321] width 1338 height 642
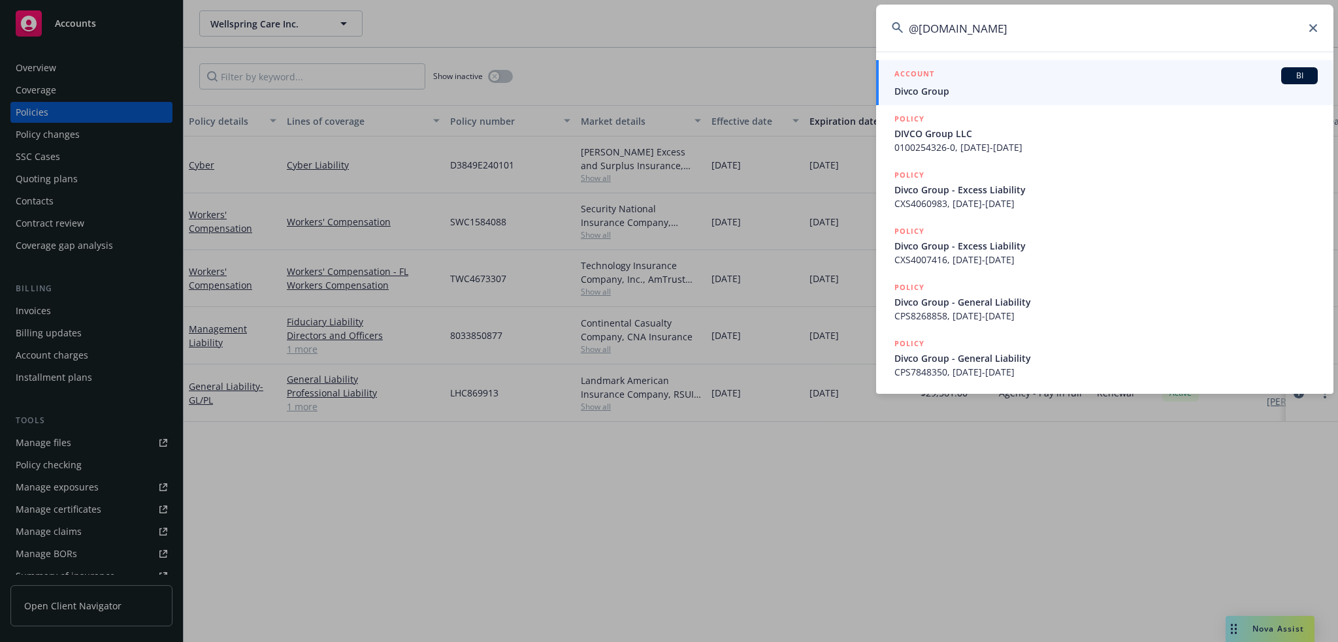
type input "@amrci.com"
click at [973, 88] on span "Divco Group" at bounding box center [1106, 91] width 423 height 14
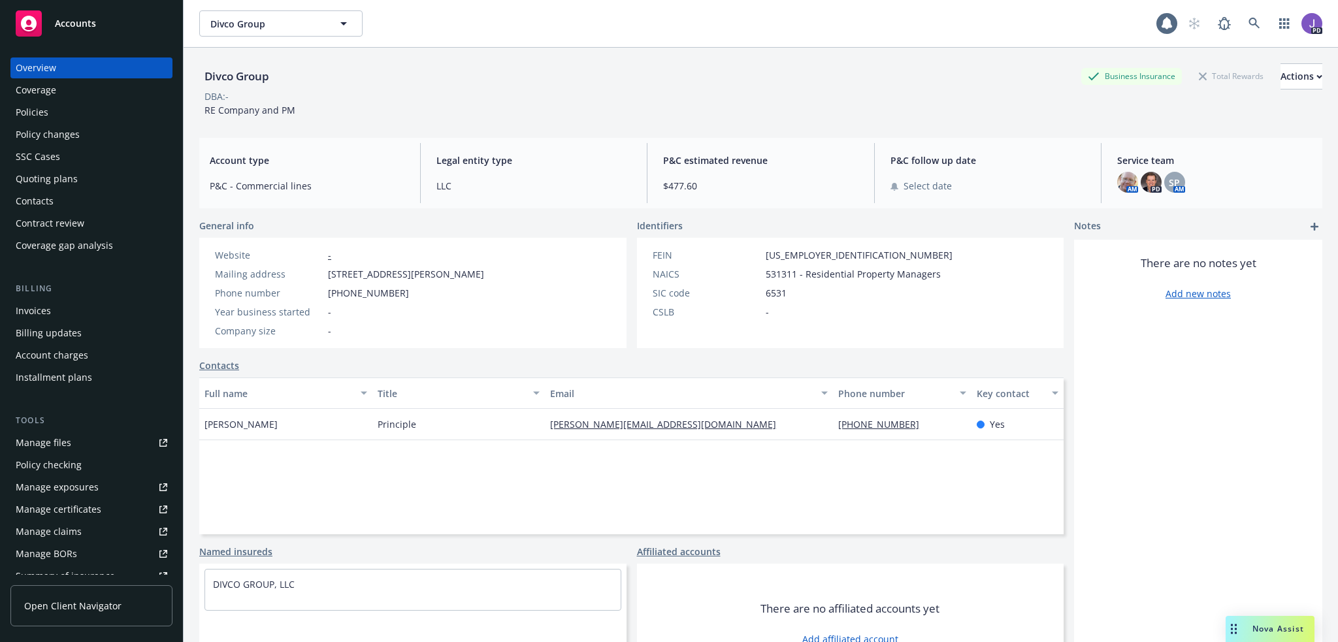
click at [102, 110] on div "Policies" at bounding box center [92, 112] width 152 height 21
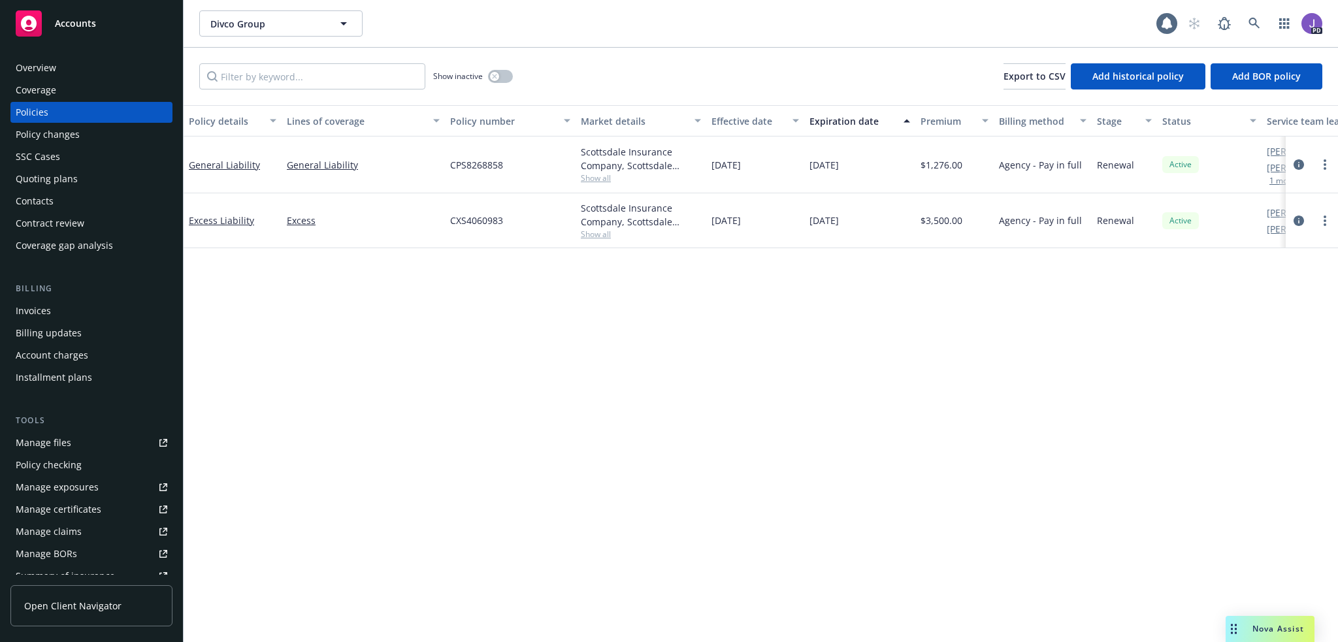
drag, startPoint x: 86, startPoint y: 73, endPoint x: 99, endPoint y: 87, distance: 19.4
click at [86, 73] on div "Overview" at bounding box center [92, 68] width 152 height 21
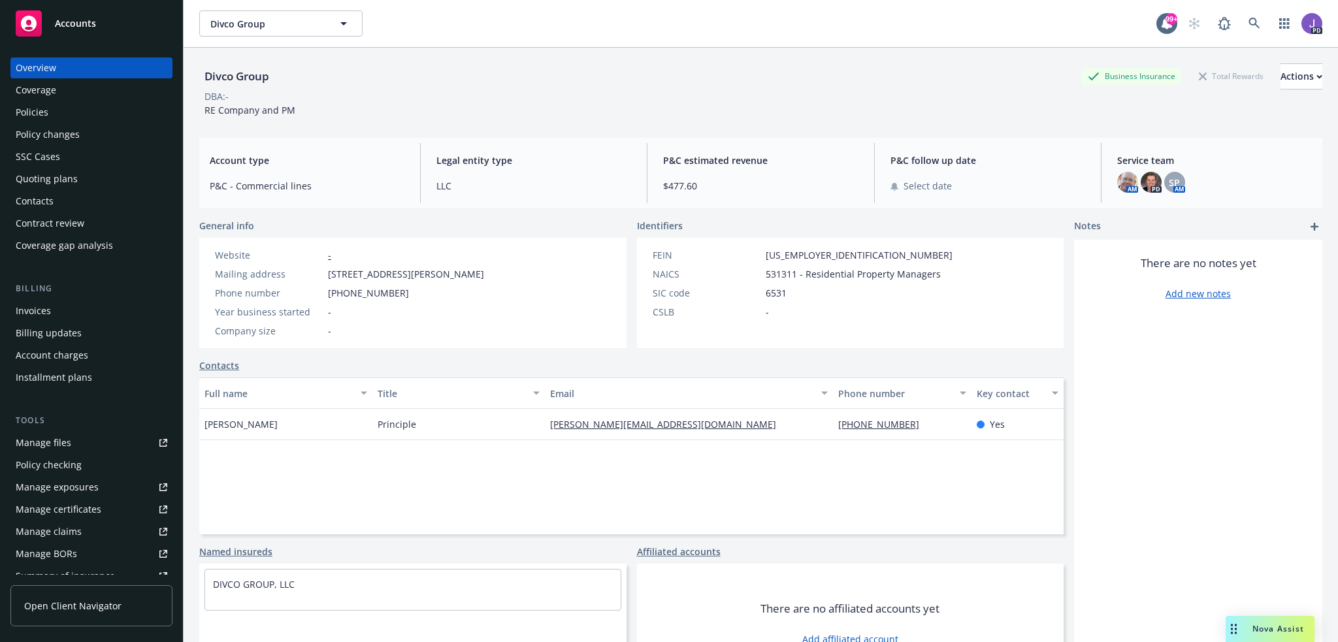
click at [10, 110] on link "Policies" at bounding box center [91, 112] width 162 height 21
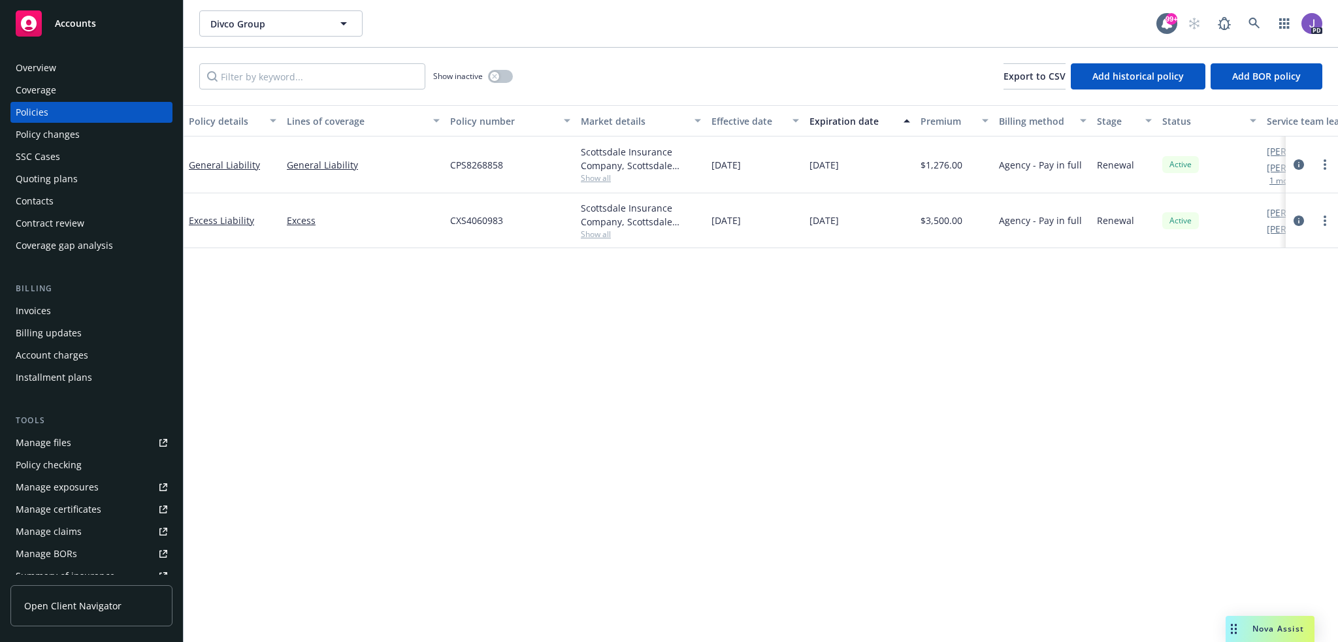
click at [540, 420] on div "Policy details Lines of coverage Policy number Market details Effective date Ex…" at bounding box center [761, 373] width 1155 height 537
